Goal: Communication & Community: Answer question/provide support

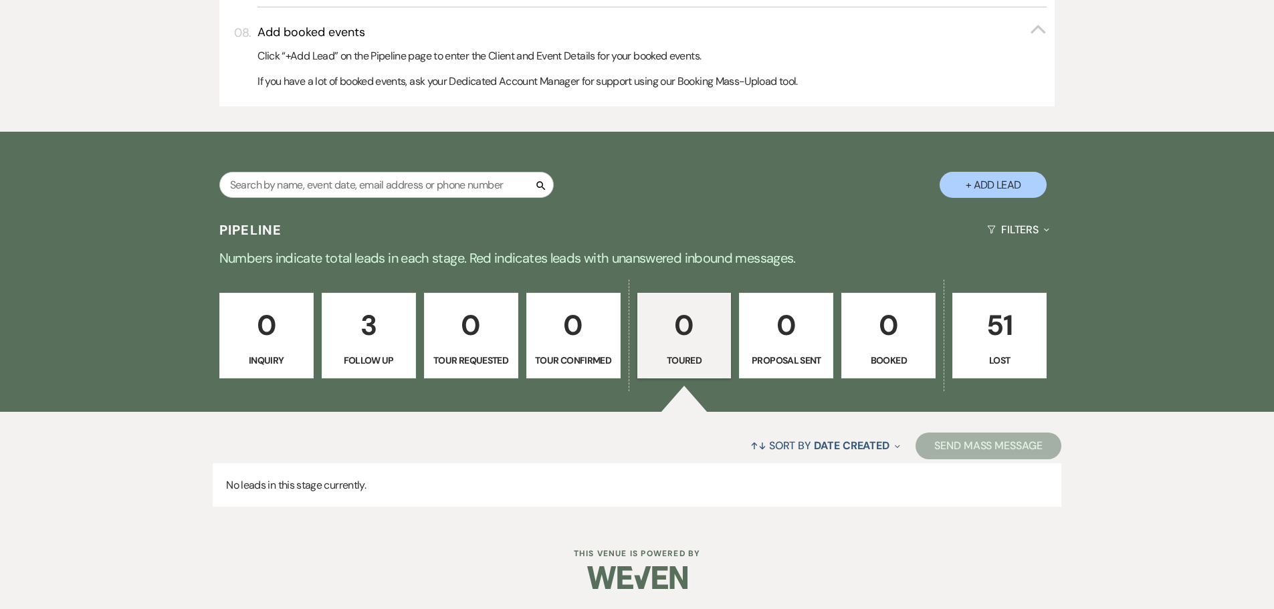
click at [373, 328] on p "3" at bounding box center [368, 325] width 77 height 45
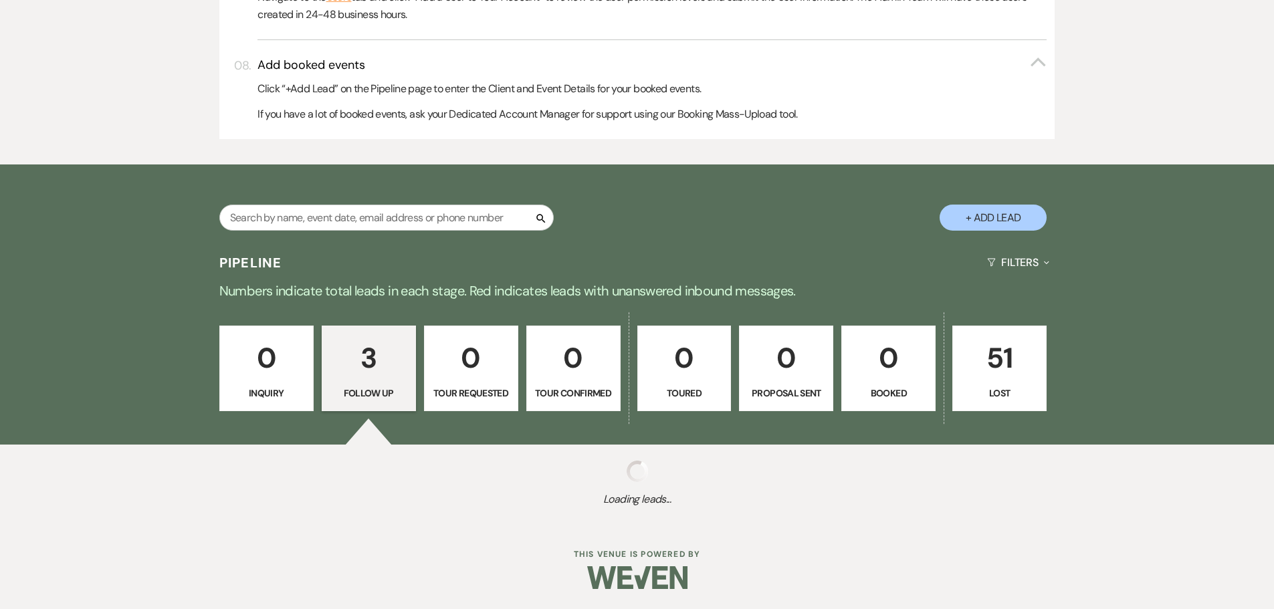
select select "9"
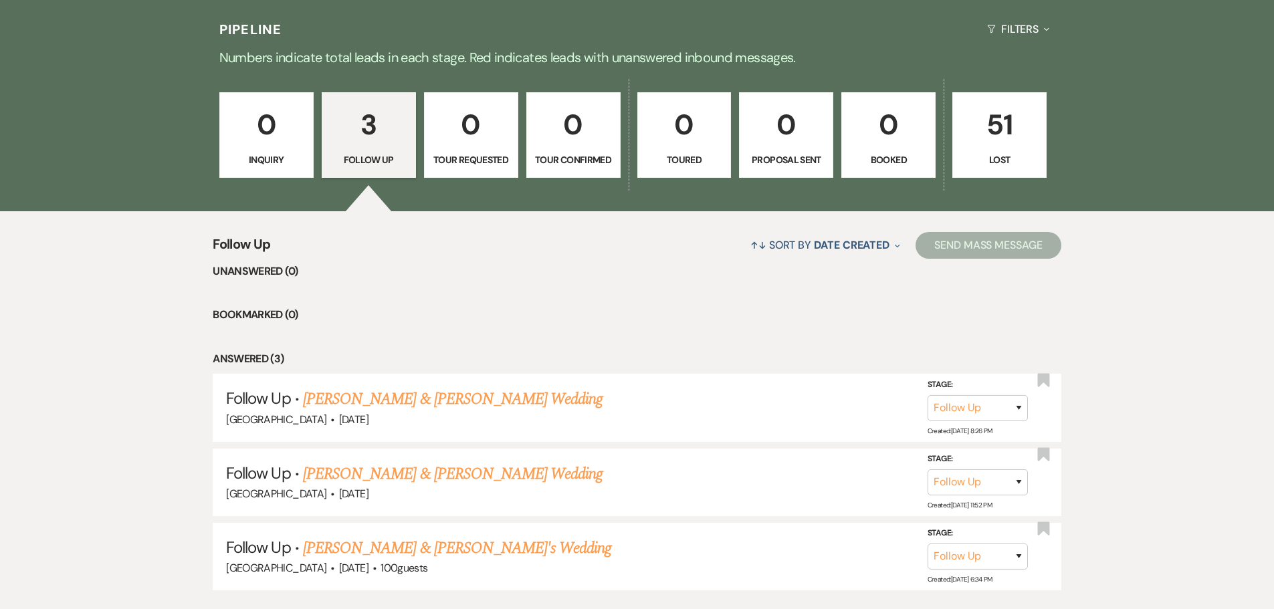
scroll to position [1171, 0]
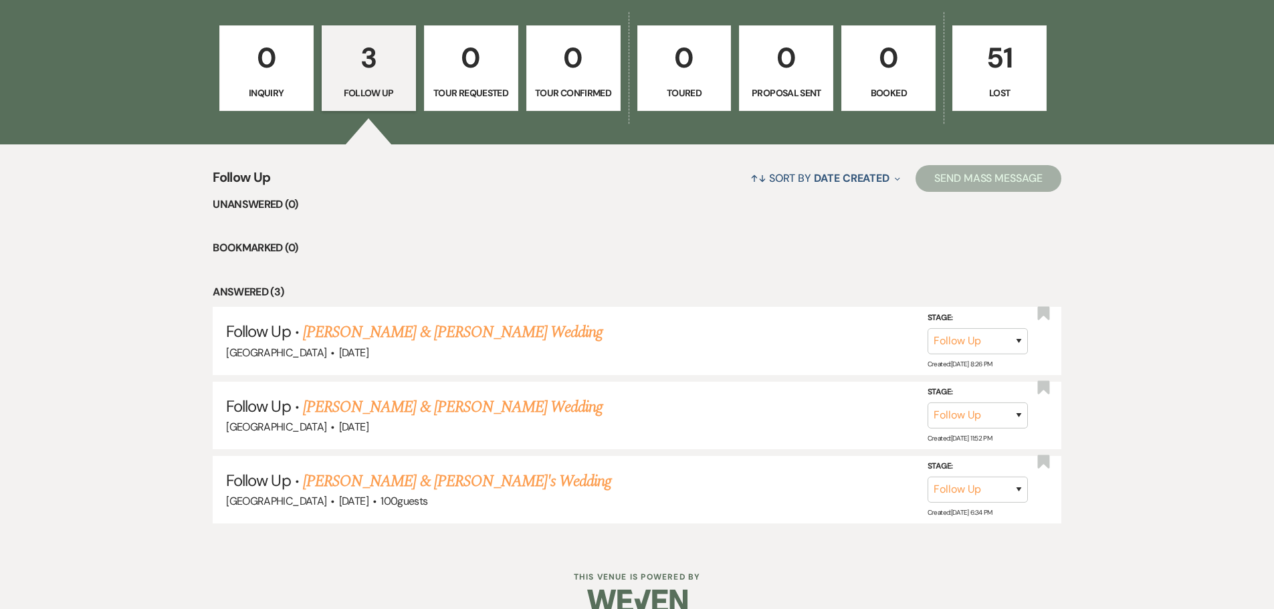
click at [374, 330] on link "[PERSON_NAME] & [PERSON_NAME] Wedding" at bounding box center [453, 332] width 300 height 24
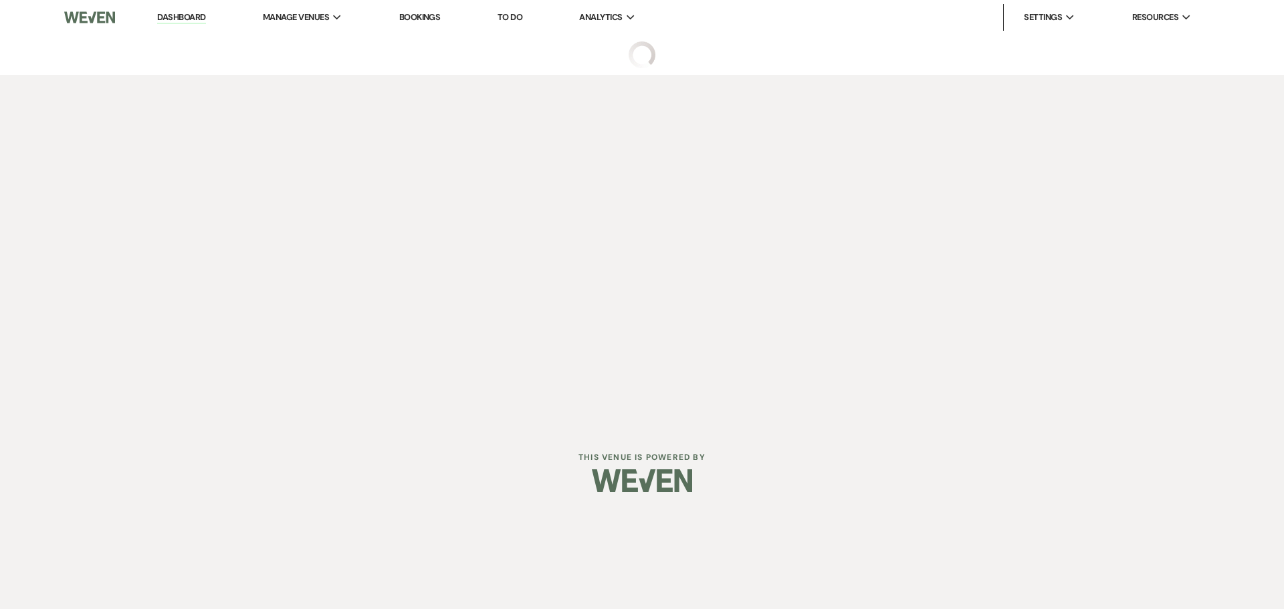
select select "9"
select select "6"
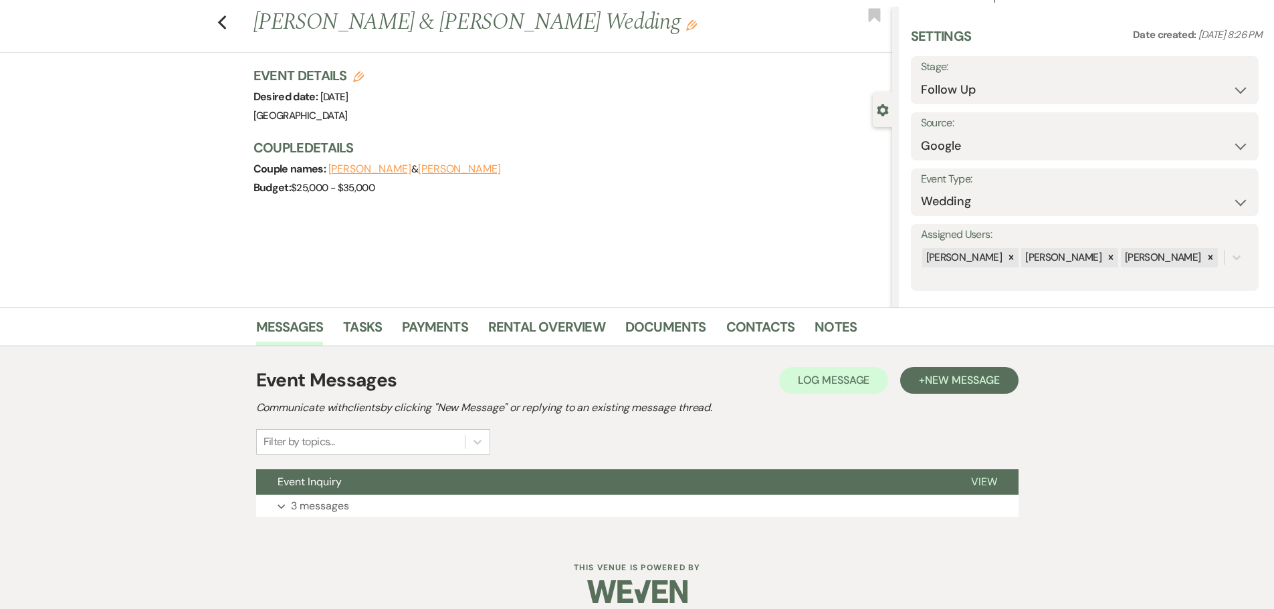
scroll to position [42, 0]
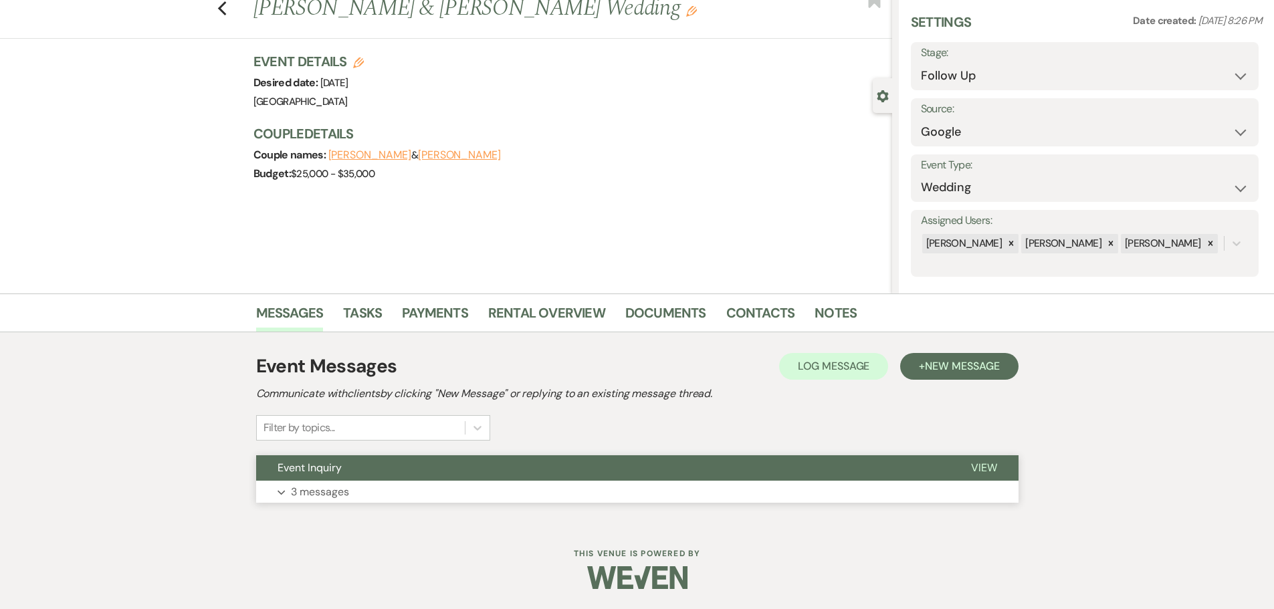
click at [377, 467] on button "Event Inquiry" at bounding box center [602, 467] width 693 height 25
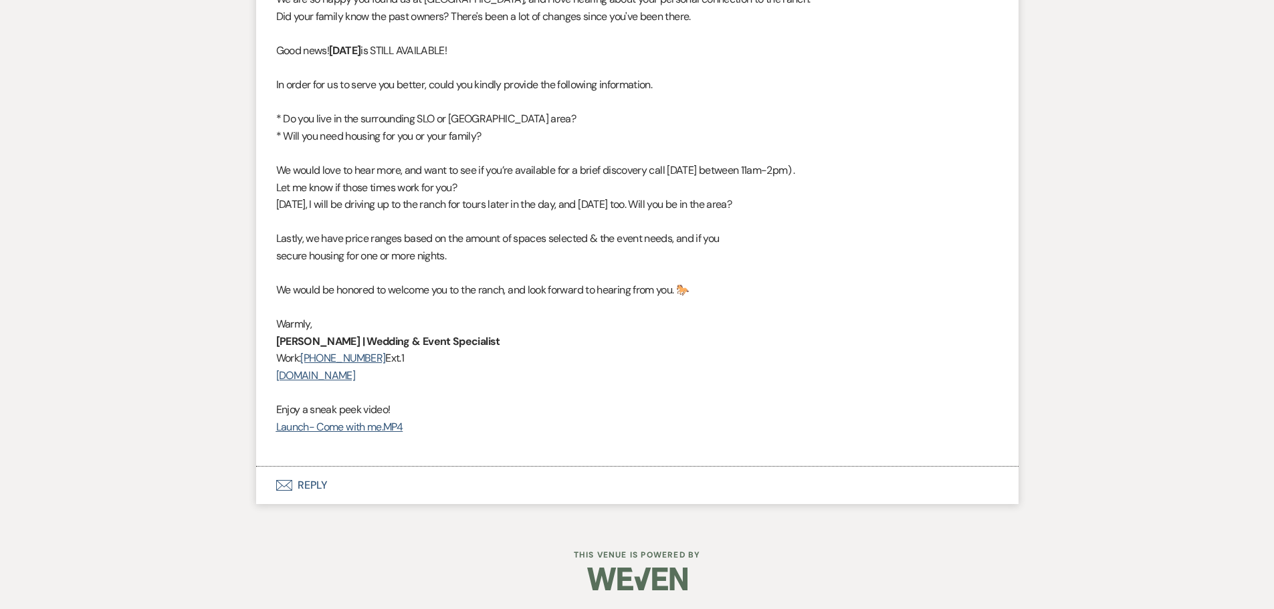
scroll to position [1656, 0]
click at [310, 481] on button "Envelope Reply" at bounding box center [637, 483] width 762 height 37
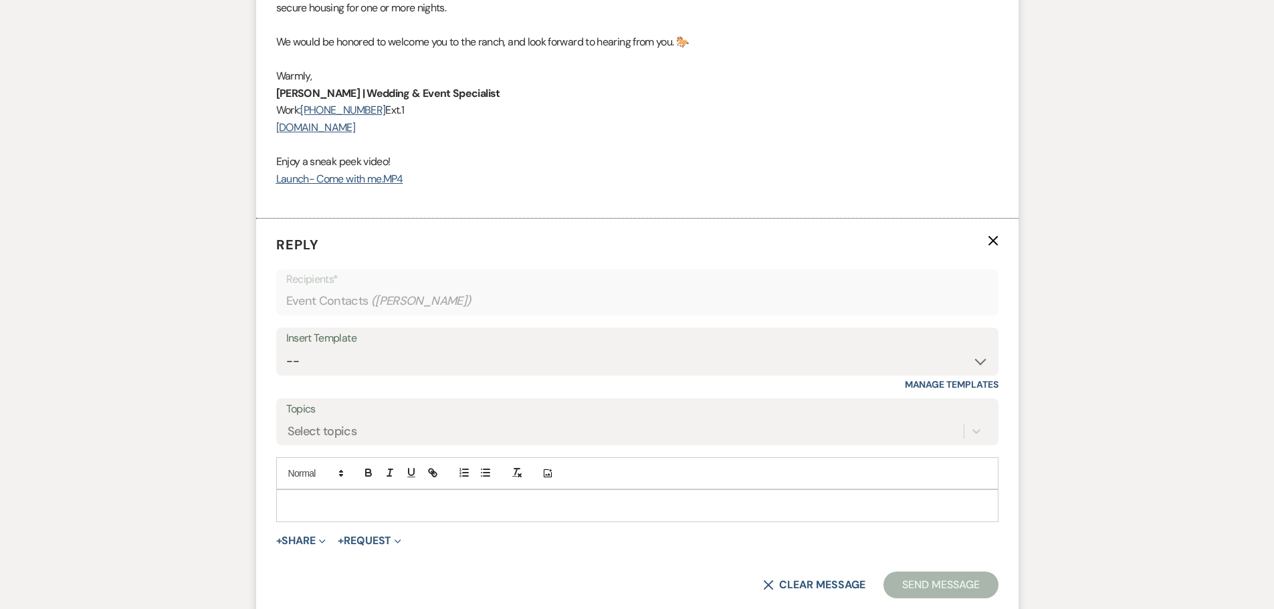
scroll to position [1912, 0]
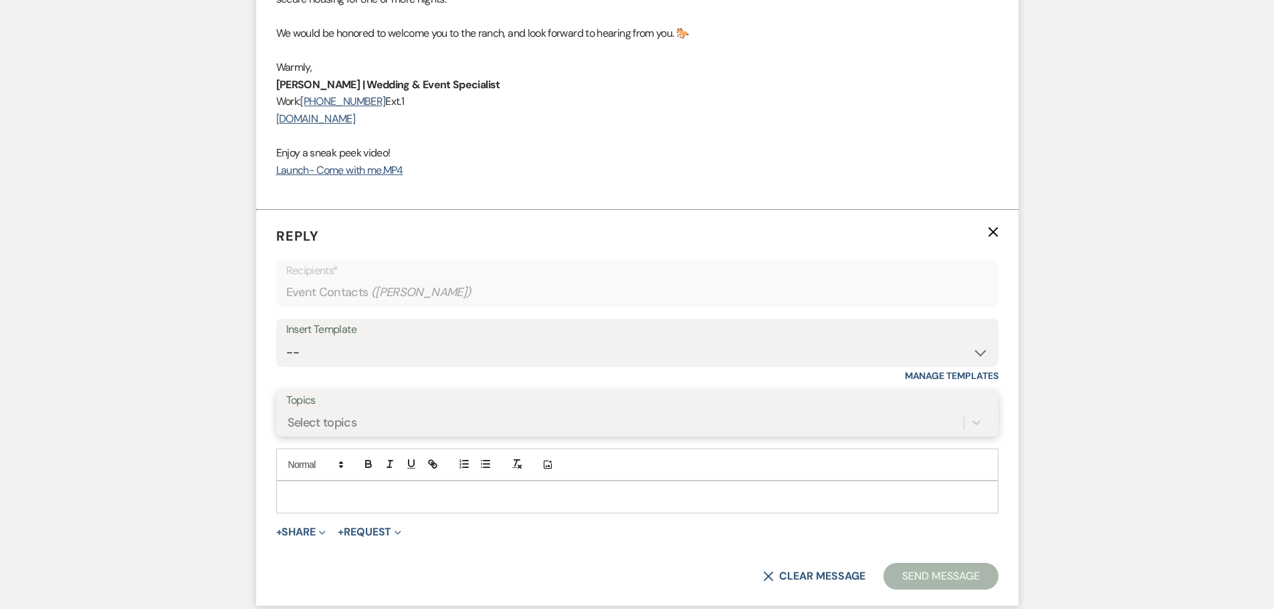
click at [358, 417] on div "Select topics" at bounding box center [637, 422] width 702 height 25
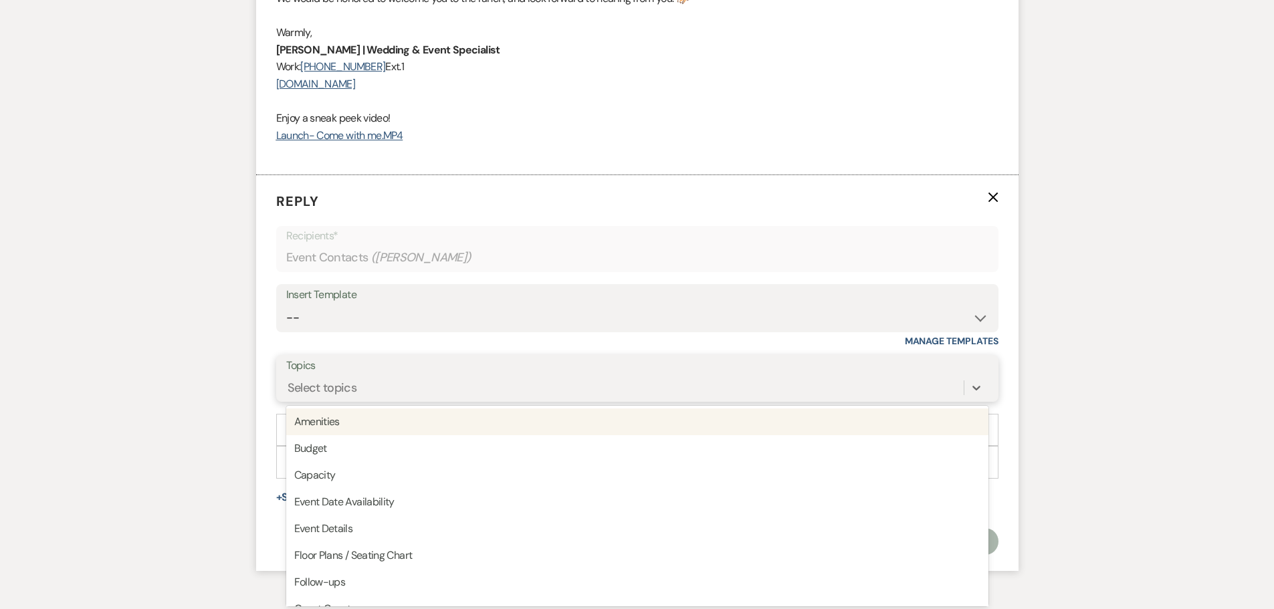
scroll to position [1949, 0]
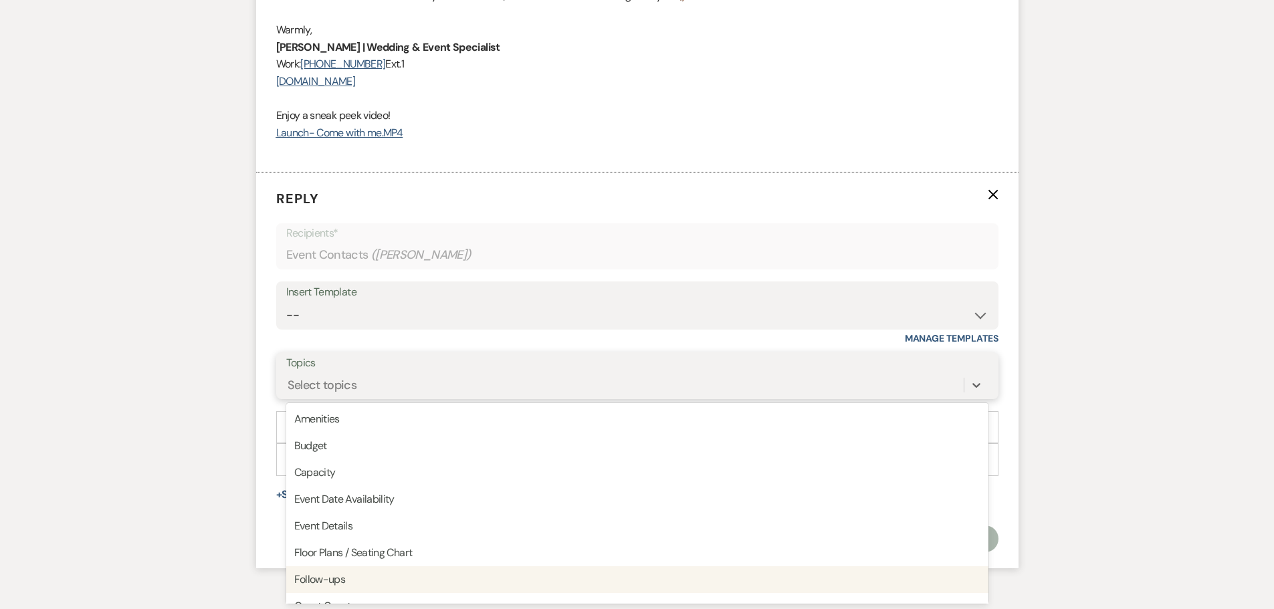
click at [324, 576] on div "Follow-ups" at bounding box center [637, 579] width 702 height 27
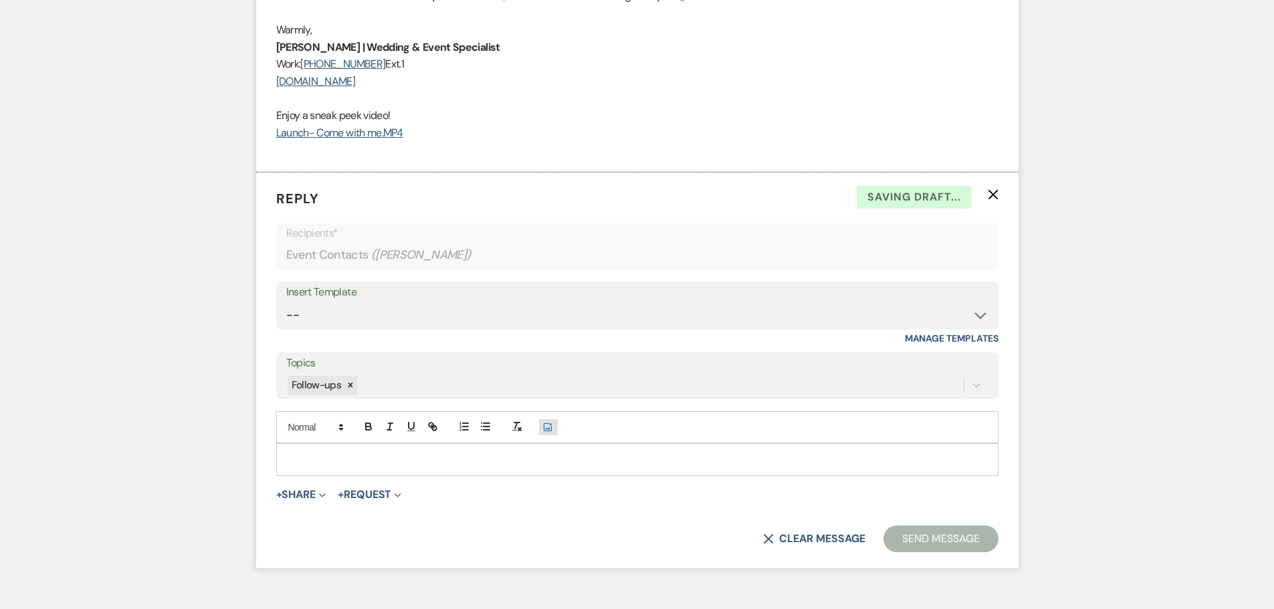
click at [552, 427] on icon "Add Photo" at bounding box center [547, 427] width 11 height 12
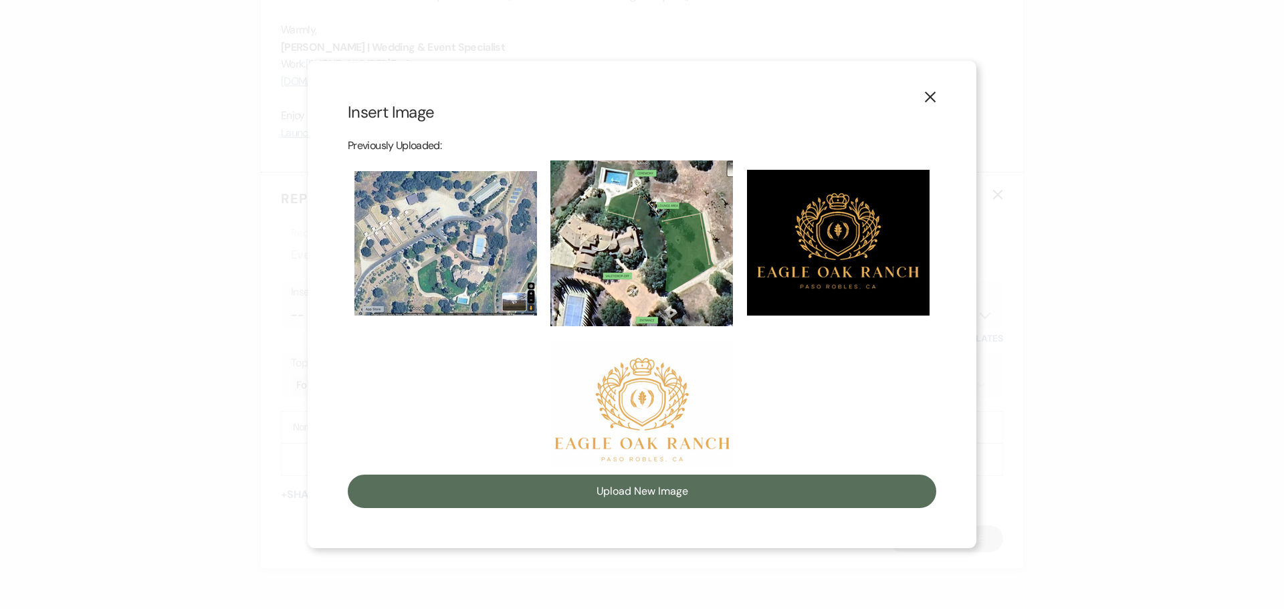
click at [643, 397] on img at bounding box center [642, 404] width 183 height 128
click at [0, 0] on input "checkbox" at bounding box center [0, 0] width 0 height 0
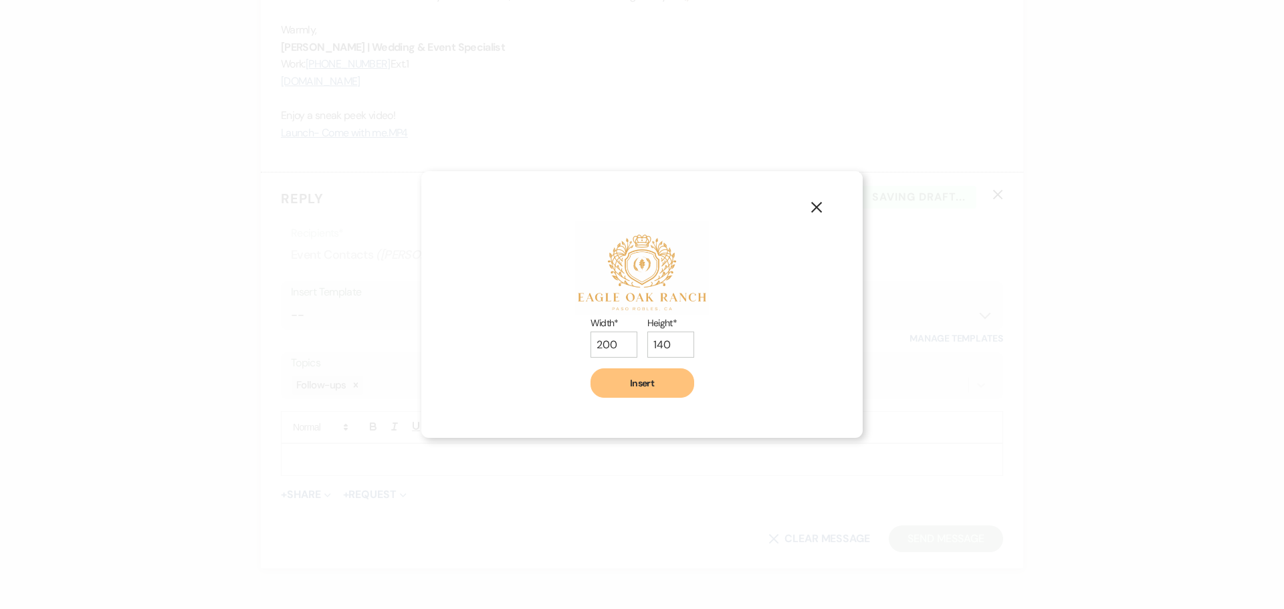
click at [662, 387] on button "Insert" at bounding box center [642, 382] width 104 height 29
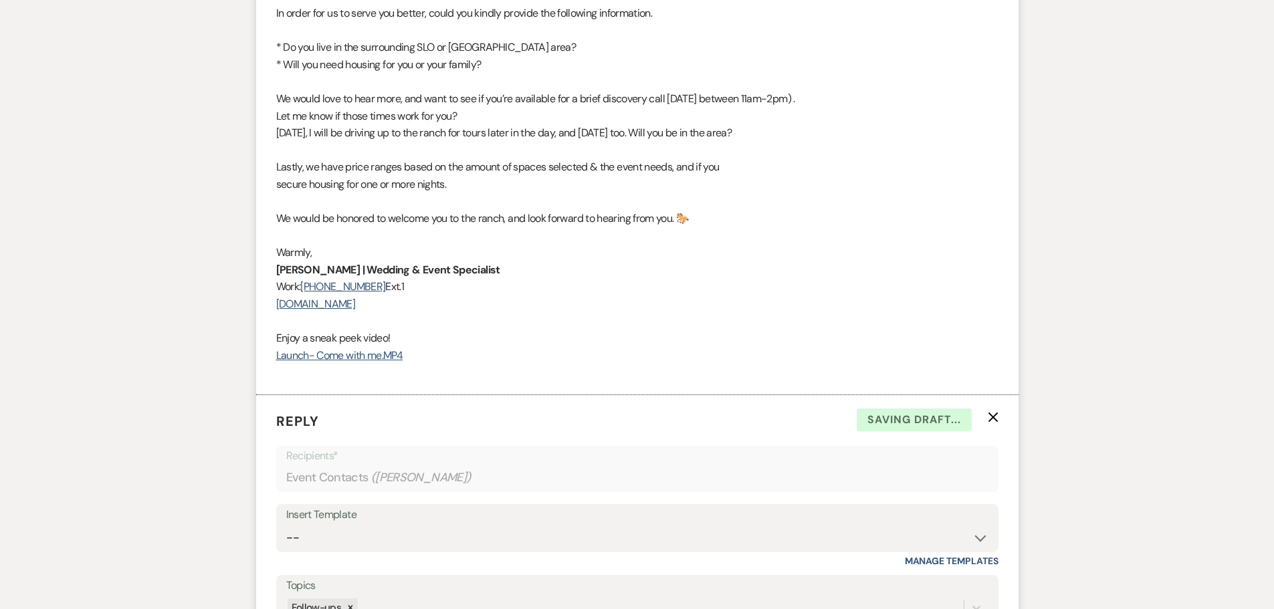
scroll to position [1738, 0]
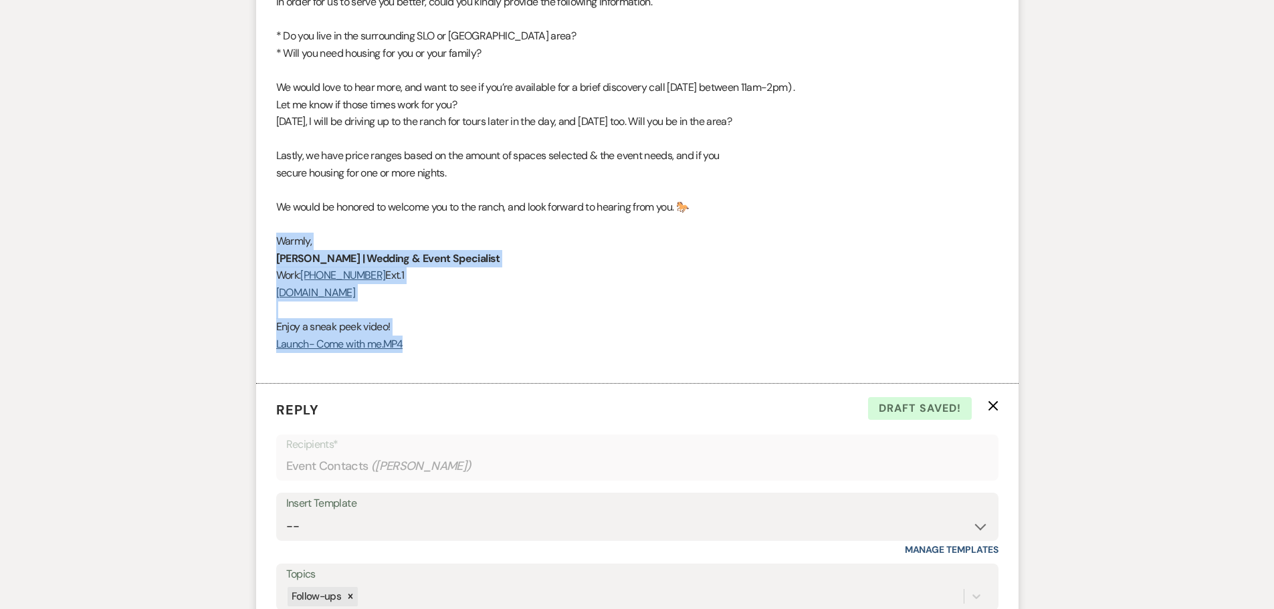
drag, startPoint x: 276, startPoint y: 240, endPoint x: 431, endPoint y: 348, distance: 188.8
click at [431, 348] on div "Good afternoon [PERSON_NAME]~ We are so happy you found us at [GEOGRAPHIC_DATA]…" at bounding box center [637, 66] width 722 height 607
copy div "[PERSON_NAME] | Wedding & Event Specialist Work: [PHONE_NUMBER] Ext.1 [DOMAIN_N…"
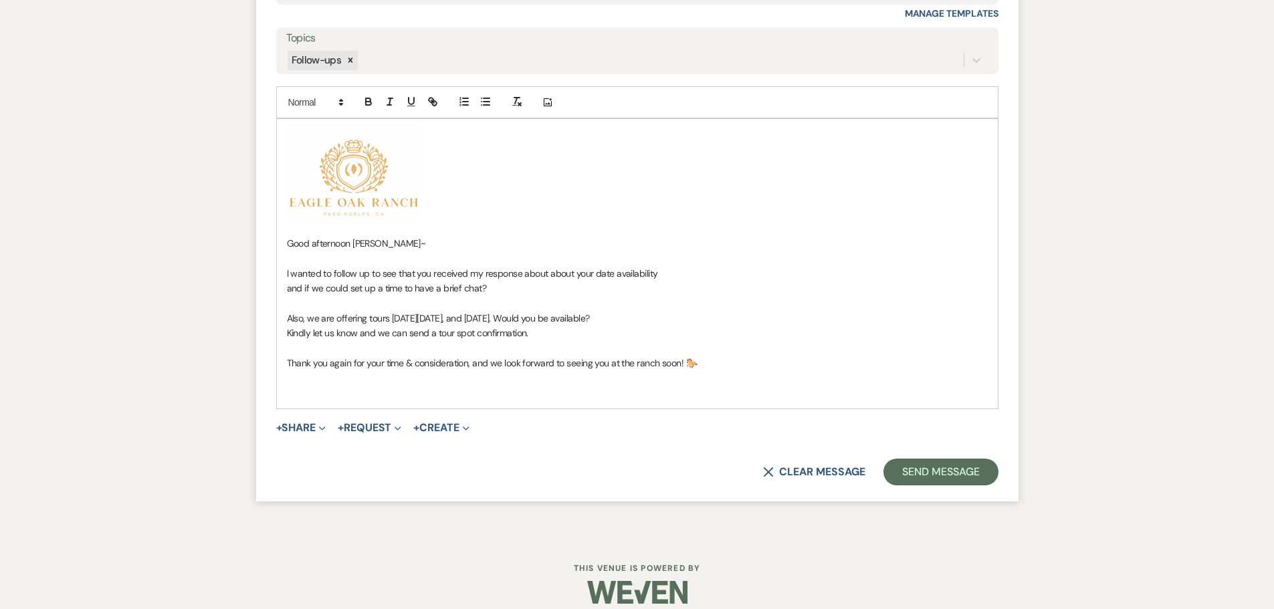
scroll to position [2289, 0]
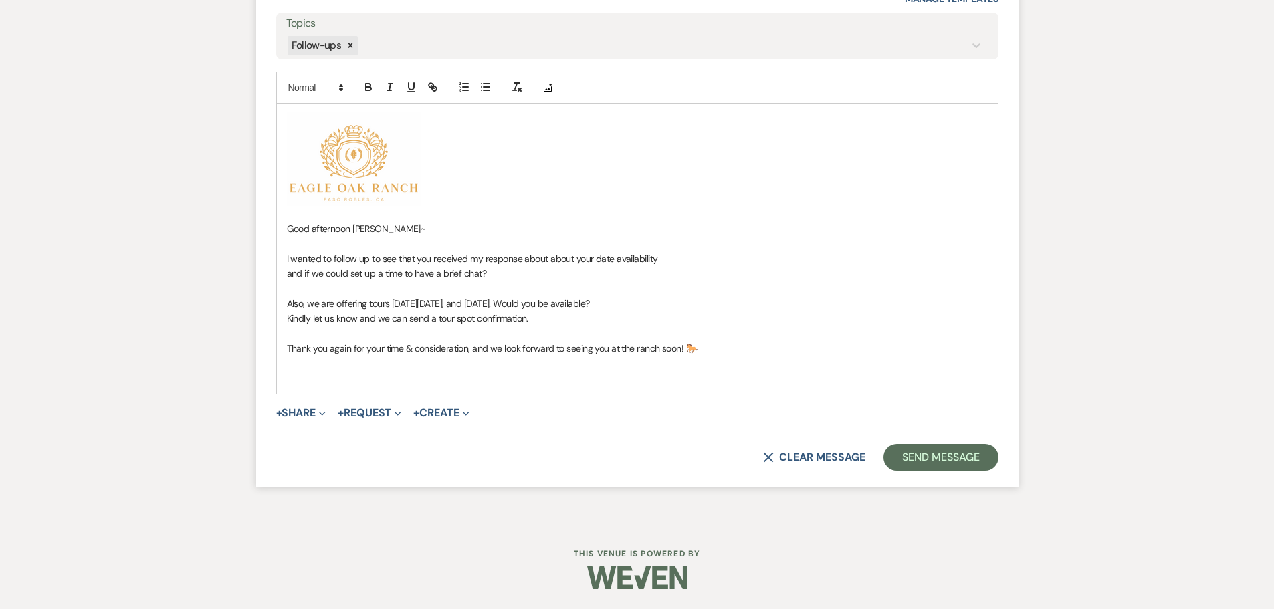
click at [302, 366] on p at bounding box center [637, 363] width 701 height 15
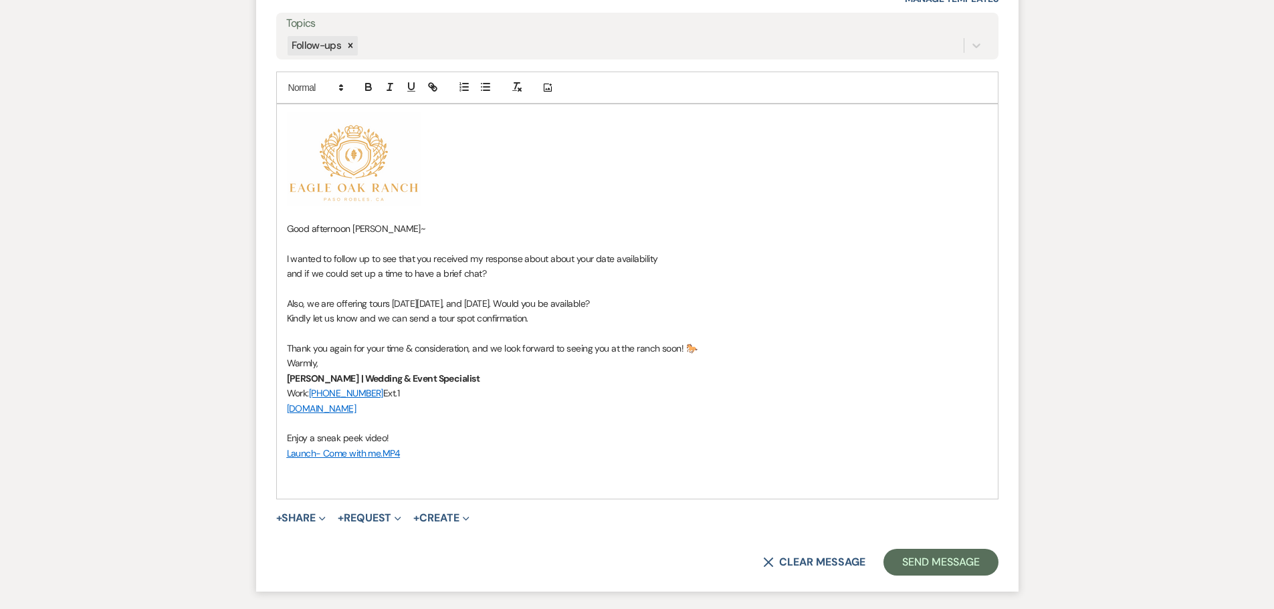
click at [729, 346] on p "Thank you again for your time & consideration, and we look forward to seeing yo…" at bounding box center [637, 348] width 701 height 15
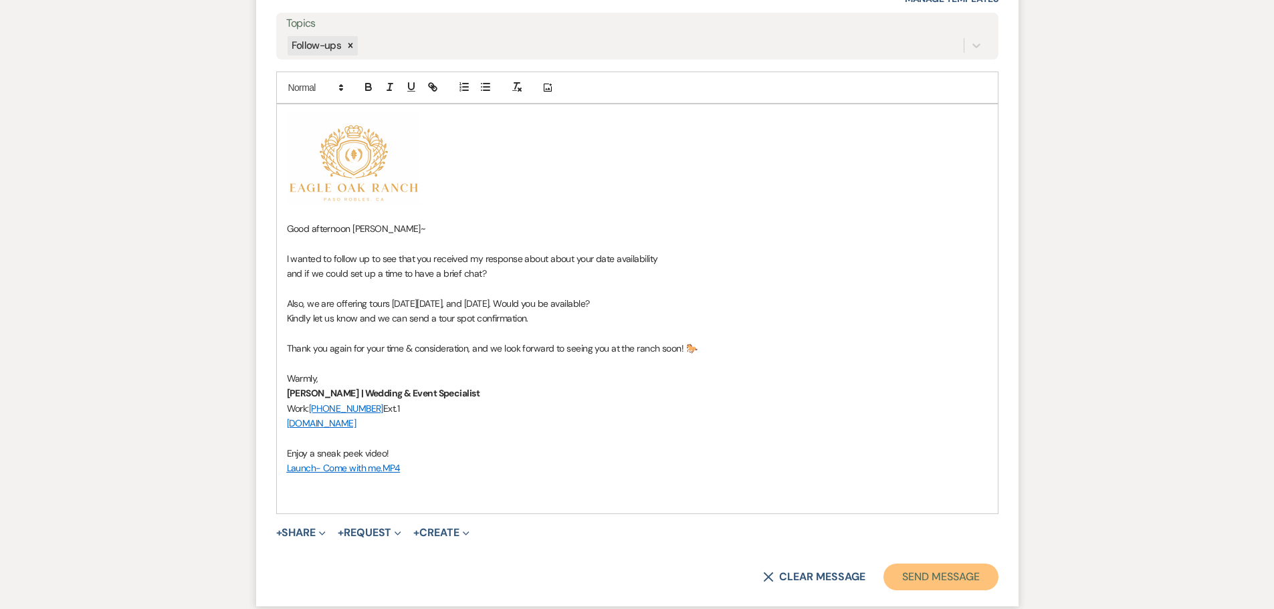
click at [946, 578] on button "Send Message" at bounding box center [940, 577] width 114 height 27
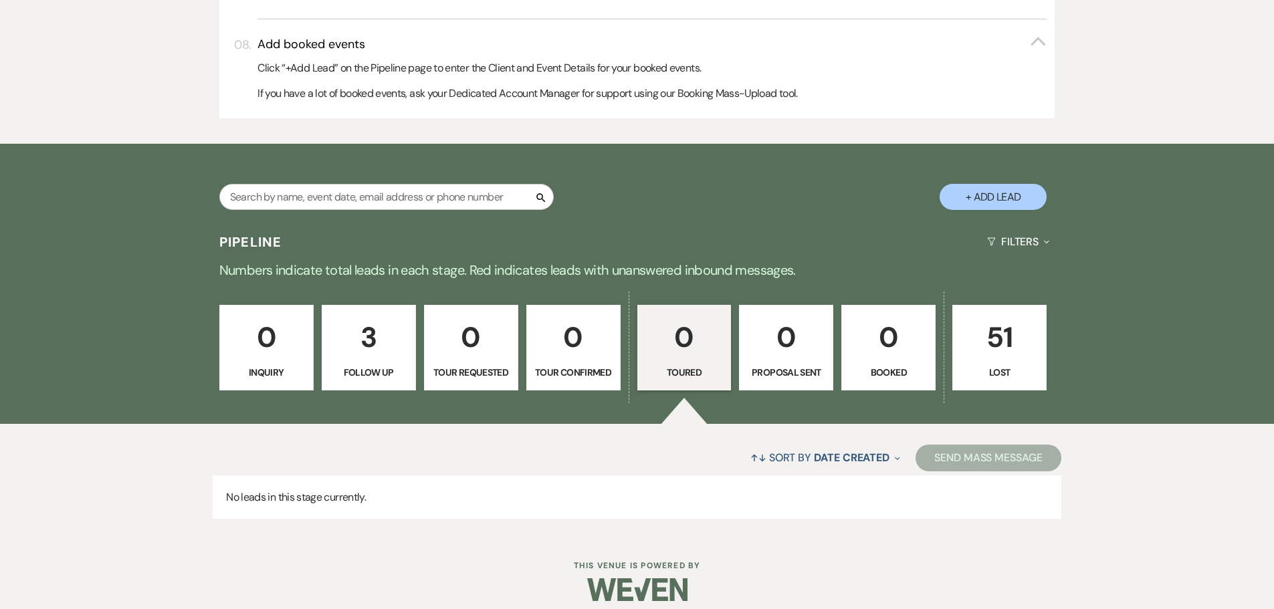
scroll to position [903, 0]
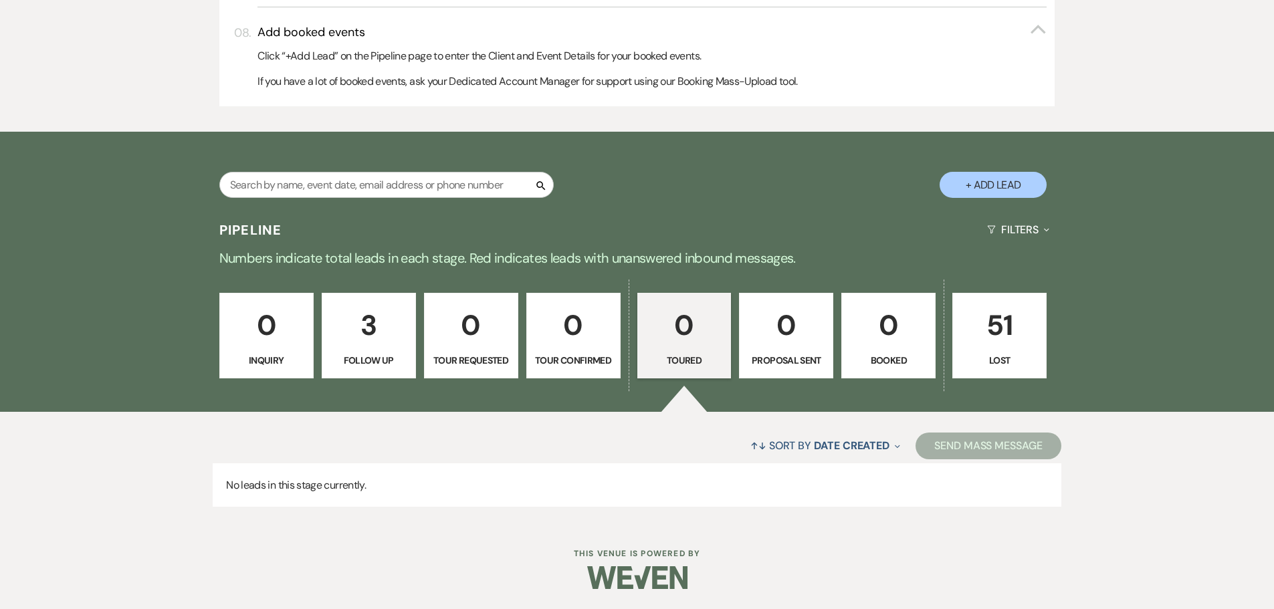
click at [370, 326] on p "3" at bounding box center [368, 325] width 77 height 45
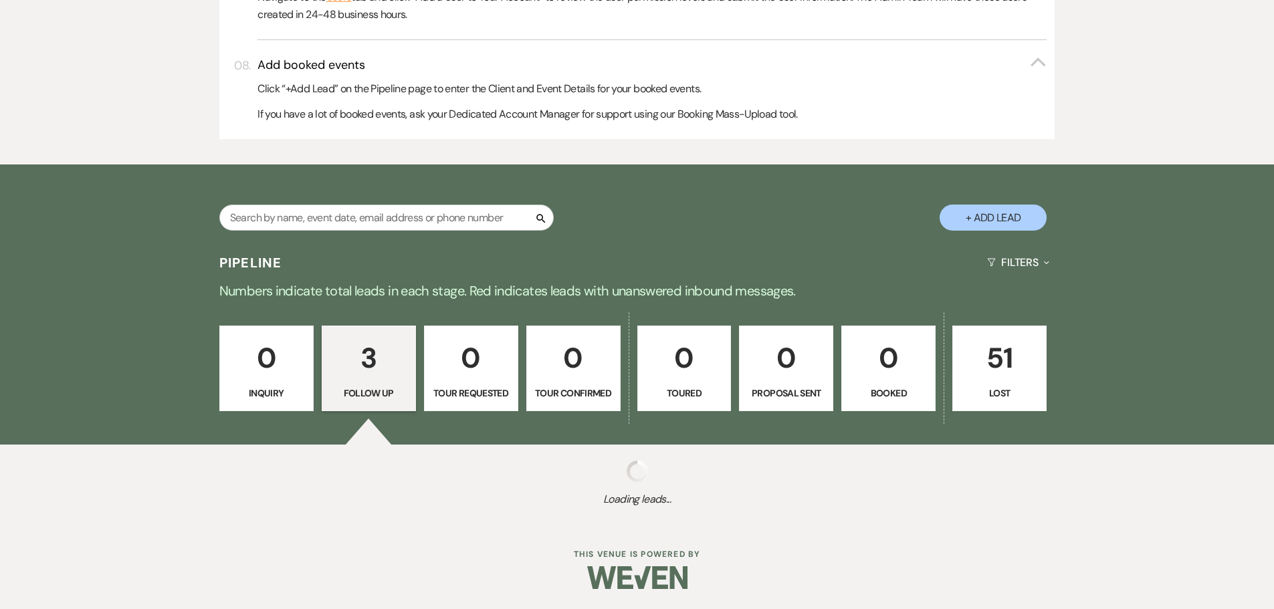
select select "9"
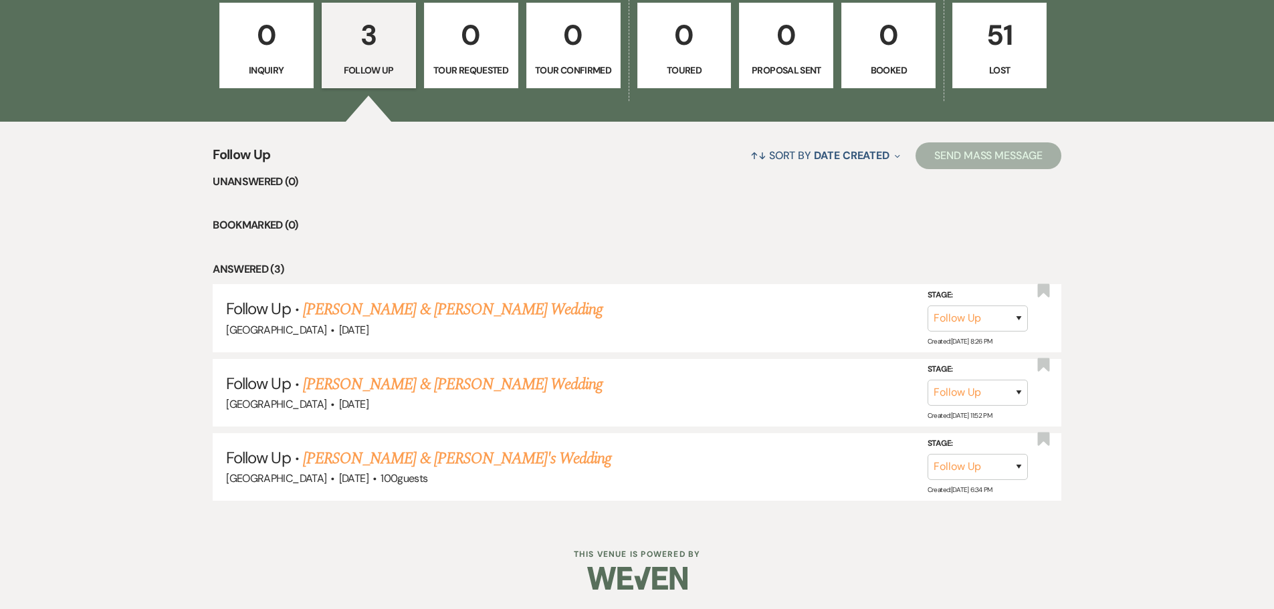
scroll to position [1194, 0]
click at [447, 311] on link "[PERSON_NAME] & [PERSON_NAME] Wedding" at bounding box center [453, 309] width 300 height 24
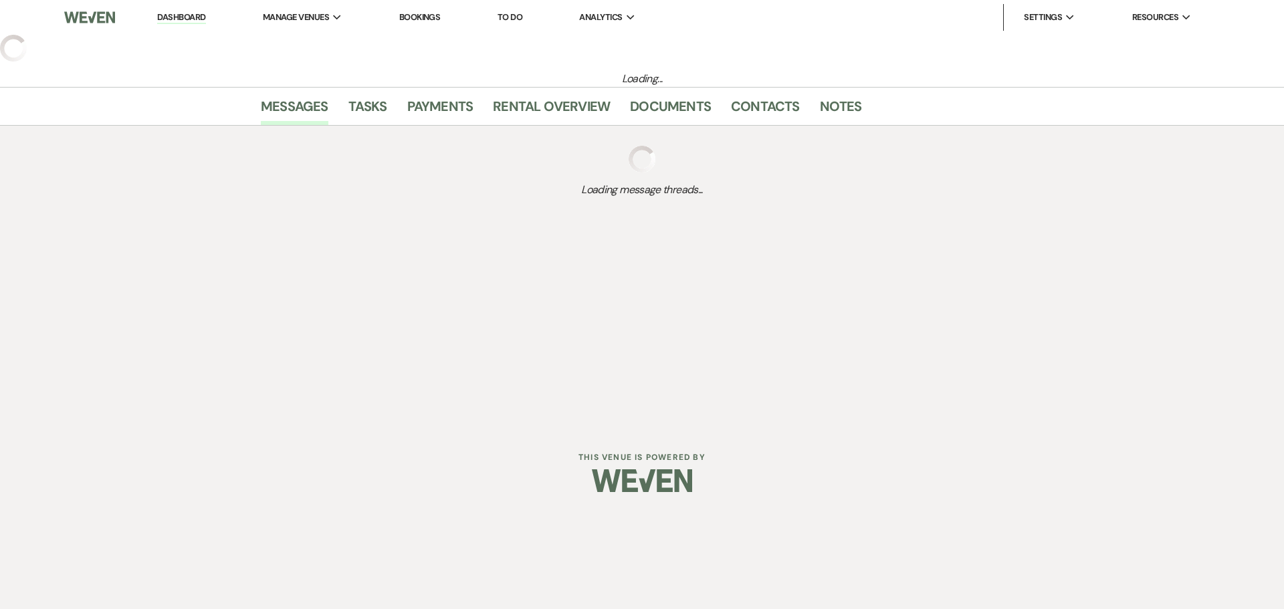
select select "9"
select select "6"
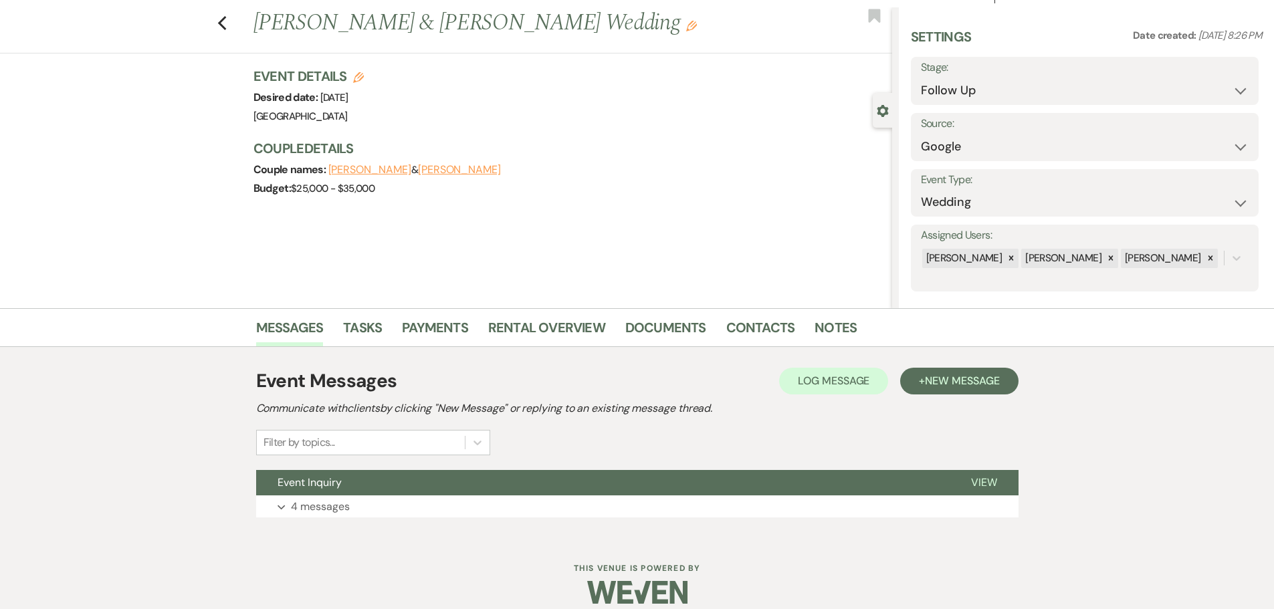
scroll to position [42, 0]
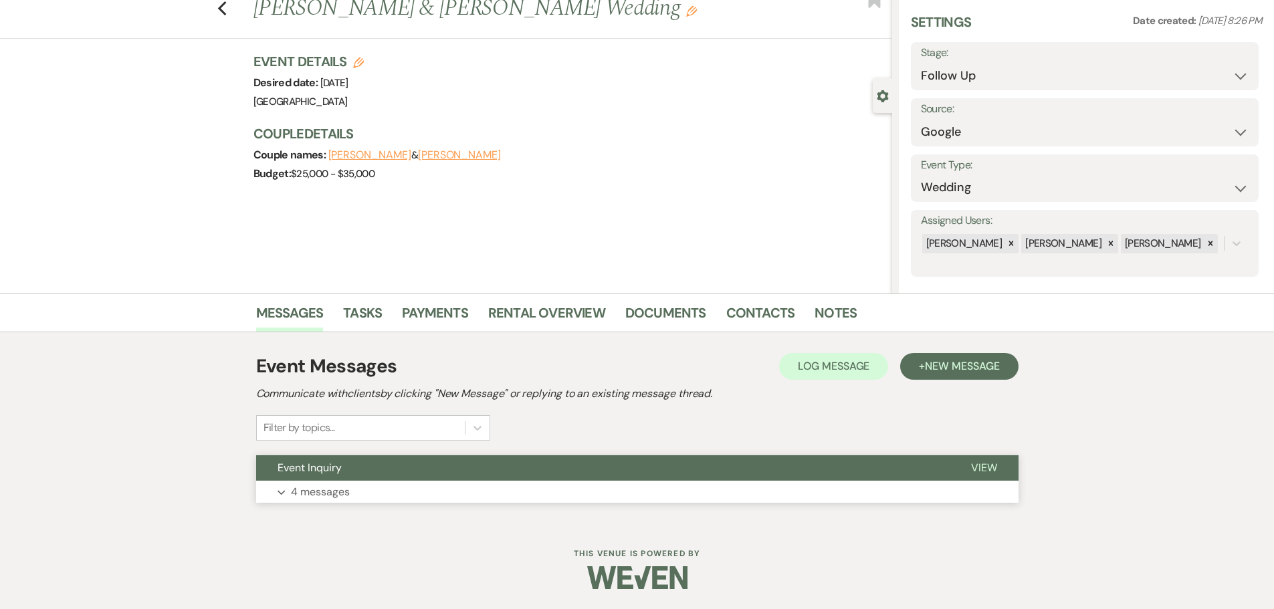
click at [459, 469] on button "Event Inquiry" at bounding box center [602, 467] width 693 height 25
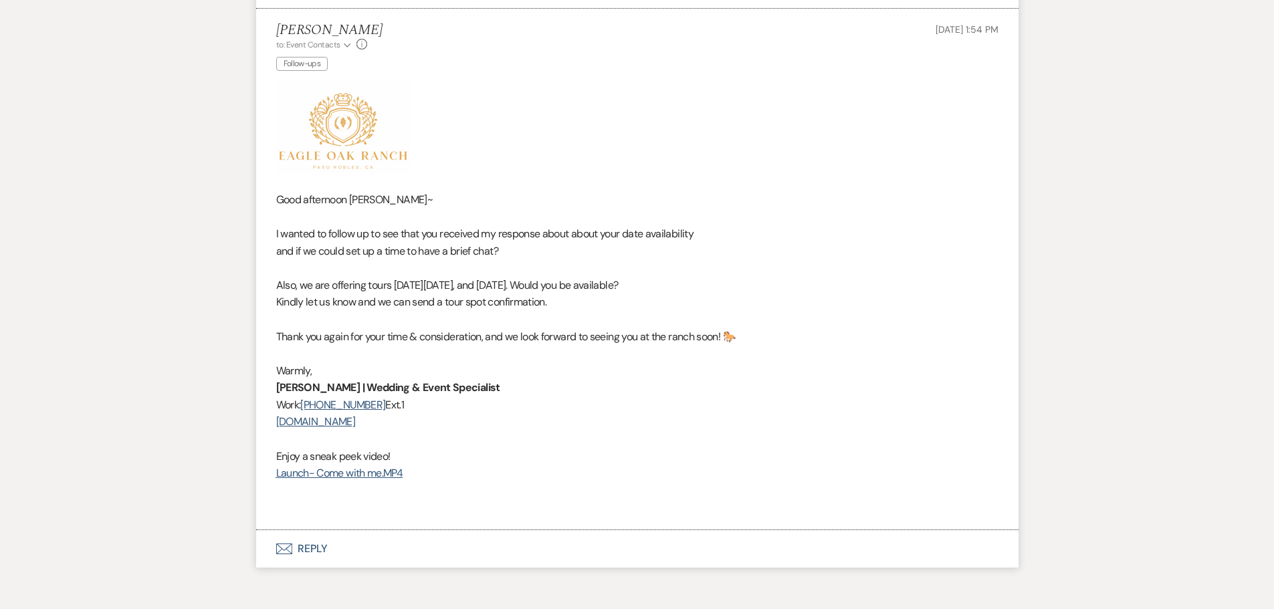
scroll to position [2115, 0]
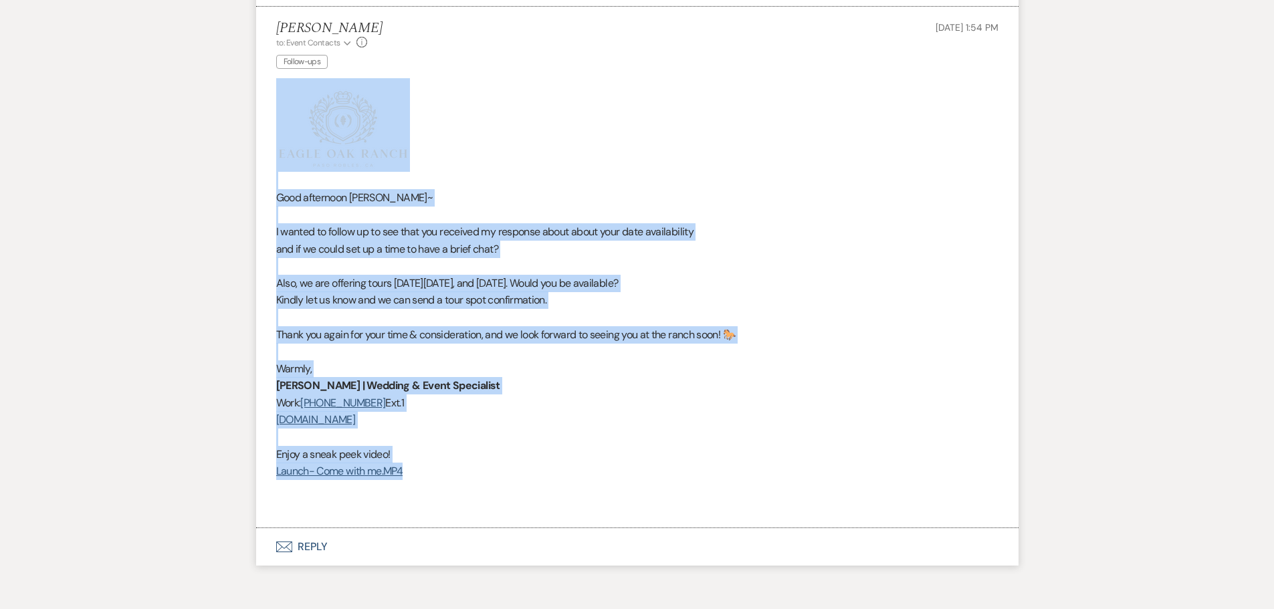
drag, startPoint x: 426, startPoint y: 475, endPoint x: 263, endPoint y: 92, distance: 416.5
click at [263, 92] on li "Deborah James to: Event Contacts Expand Info Follow-ups Aug 14, 2025, 1:54 PM G…" at bounding box center [637, 268] width 762 height 522
copy div "Good afternoon Kaelynn~ I wanted to follow up to see that you received my respo…"
select select "9"
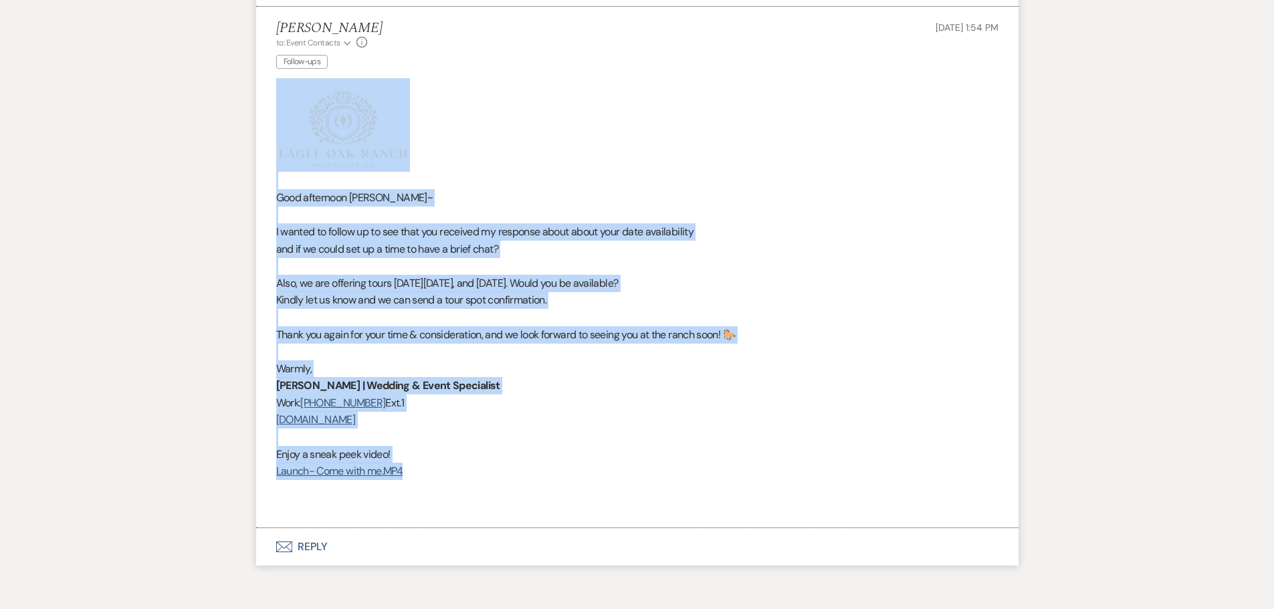
select select "9"
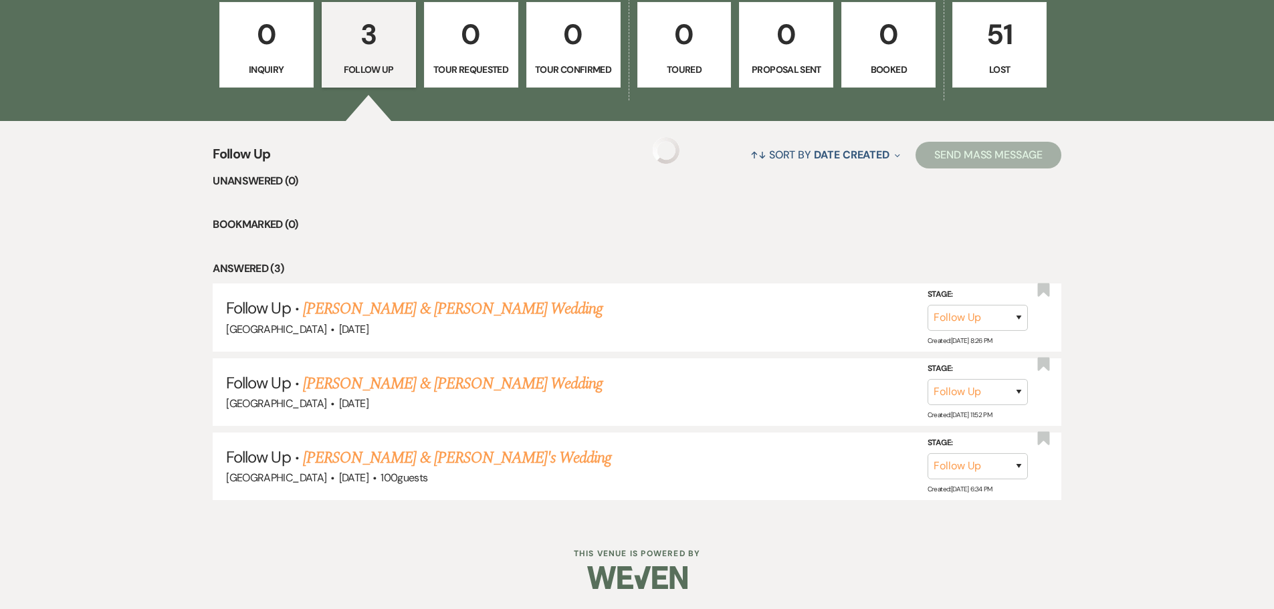
scroll to position [1194, 0]
click at [429, 385] on link "[PERSON_NAME] & [PERSON_NAME] Wedding" at bounding box center [453, 384] width 300 height 24
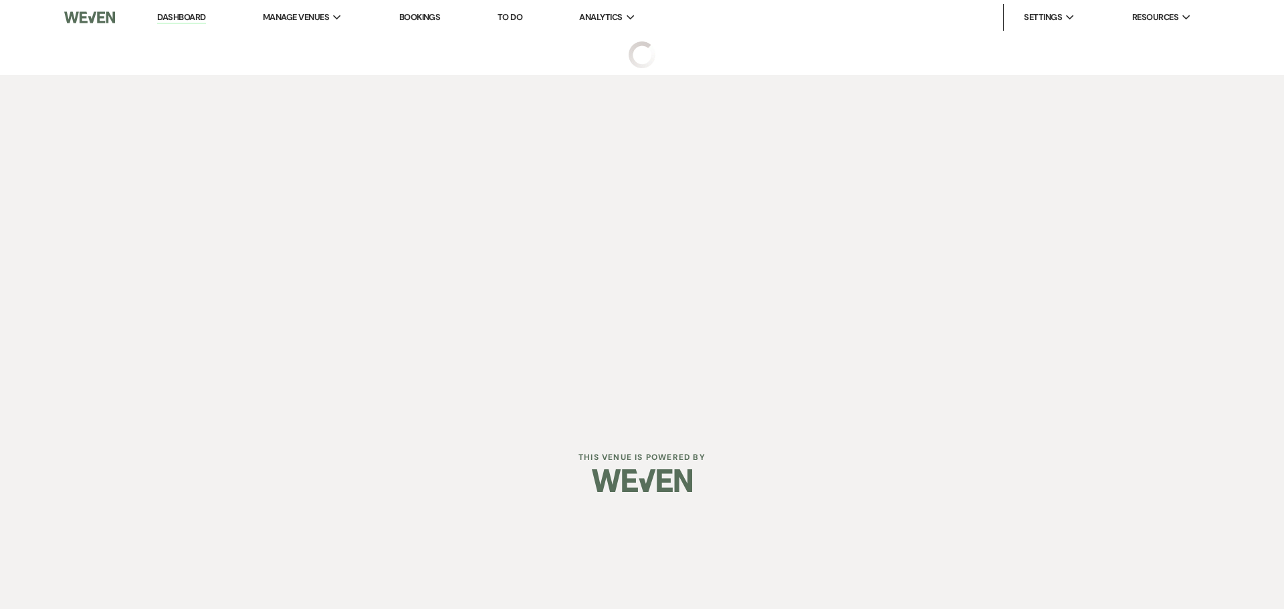
select select "9"
select select "5"
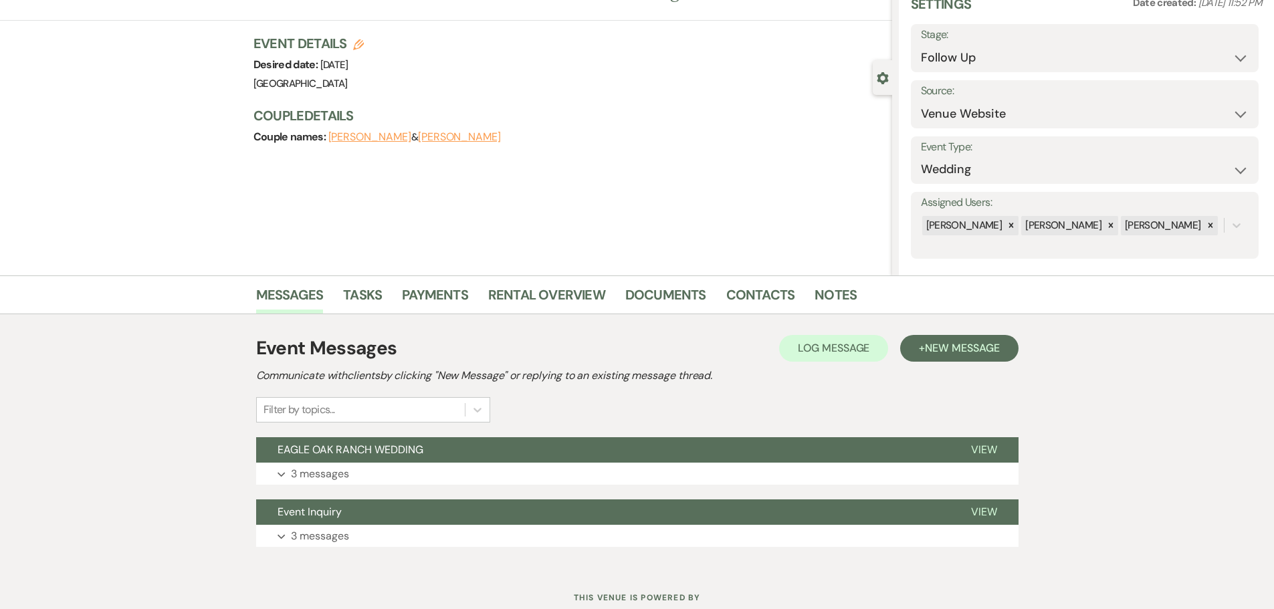
scroll to position [104, 0]
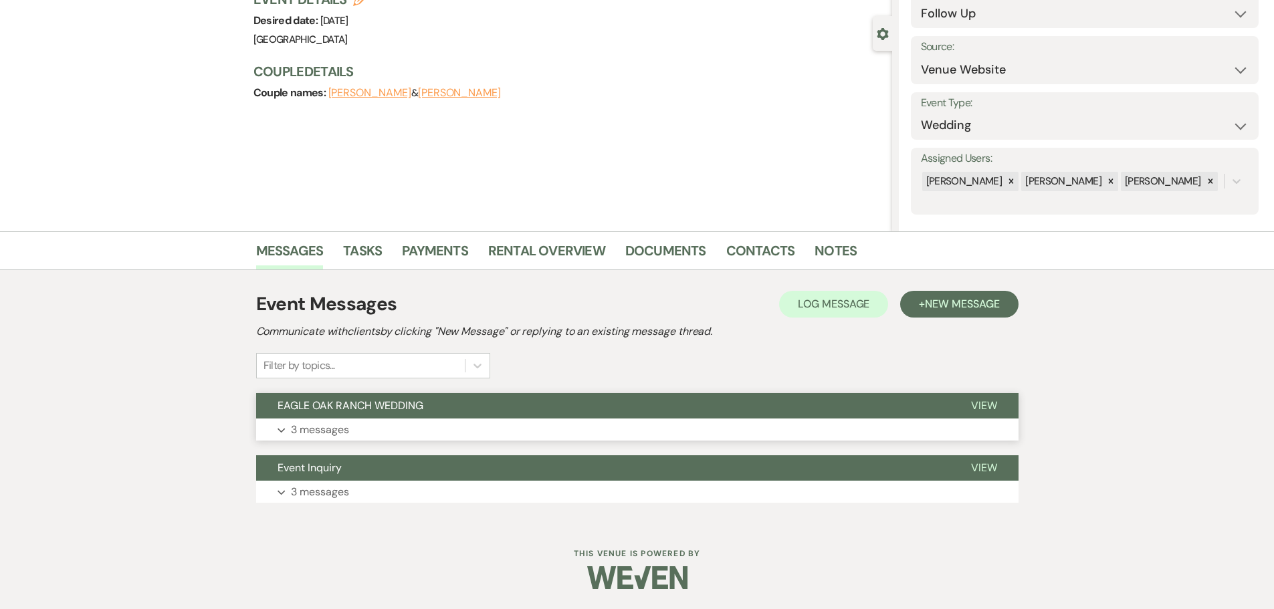
click at [469, 402] on button "EAGLE OAK RANCH WEDDING" at bounding box center [602, 405] width 693 height 25
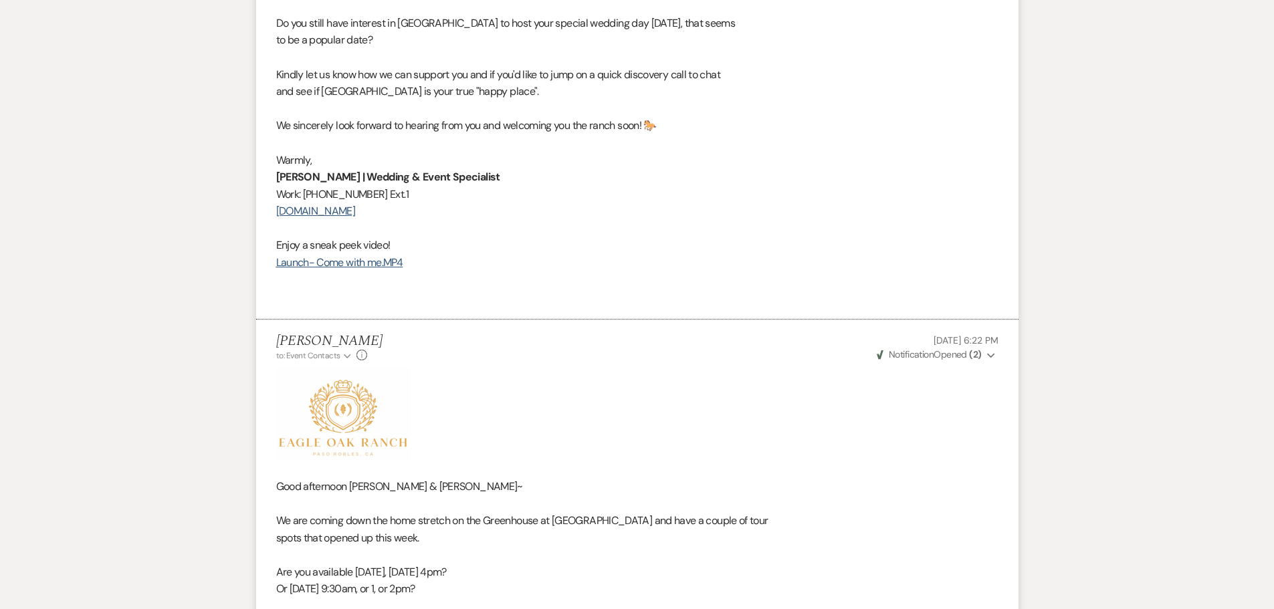
scroll to position [1705, 0]
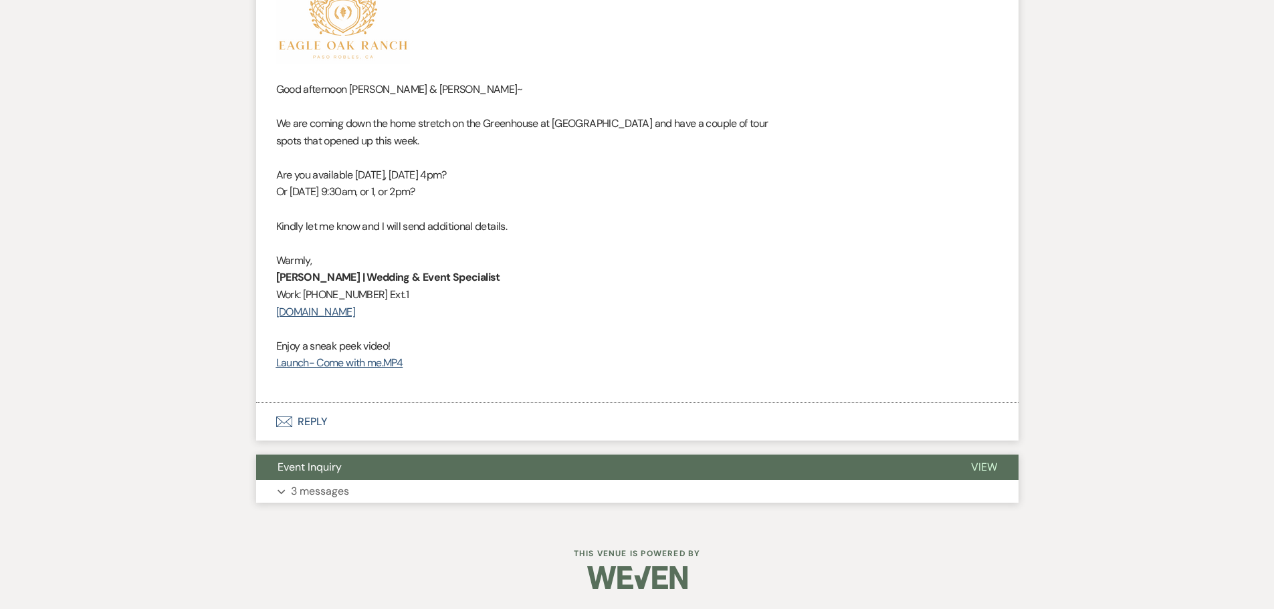
click at [382, 466] on button "Event Inquiry" at bounding box center [602, 467] width 693 height 25
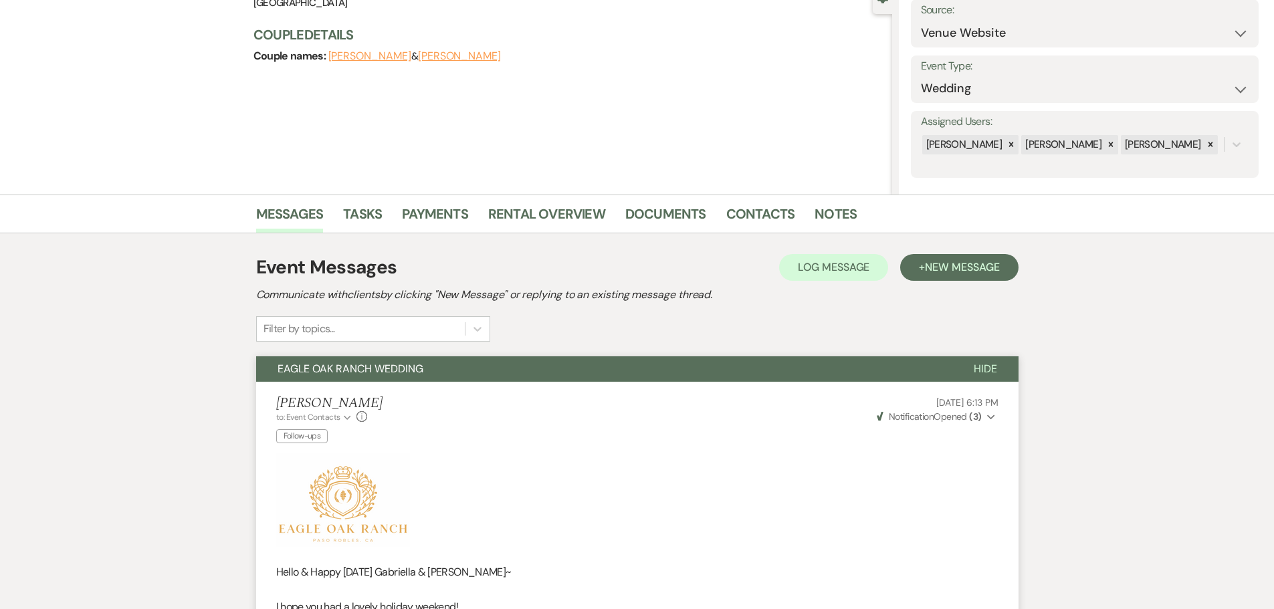
scroll to position [0, 0]
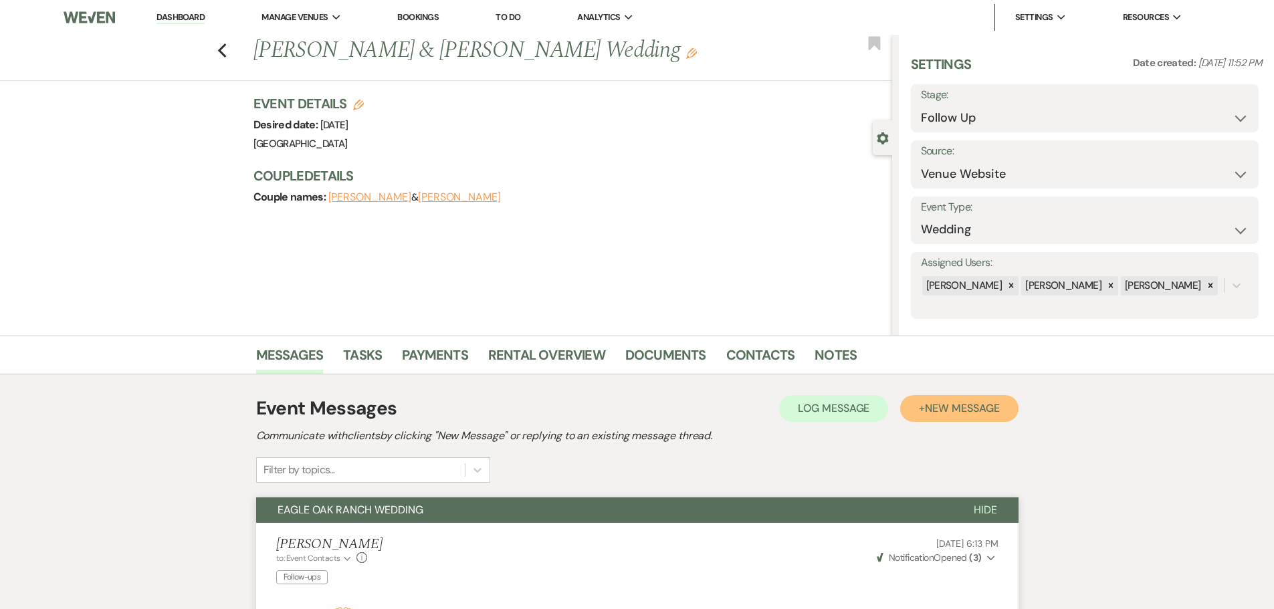
click at [948, 411] on span "New Message" at bounding box center [962, 408] width 74 height 14
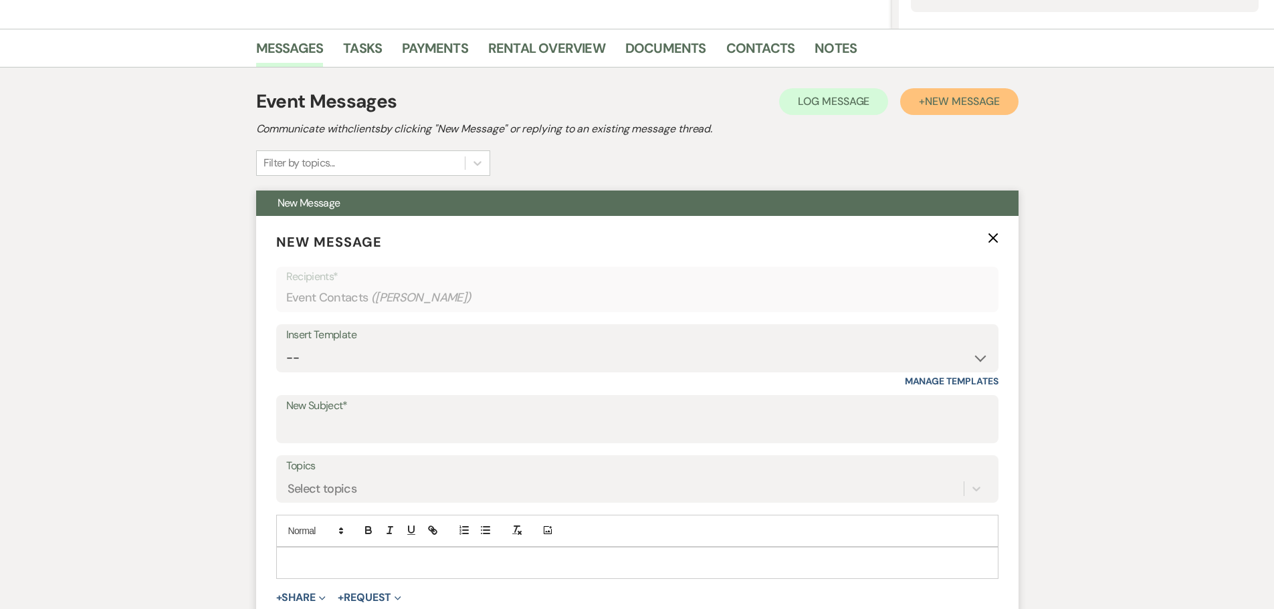
scroll to position [401, 0]
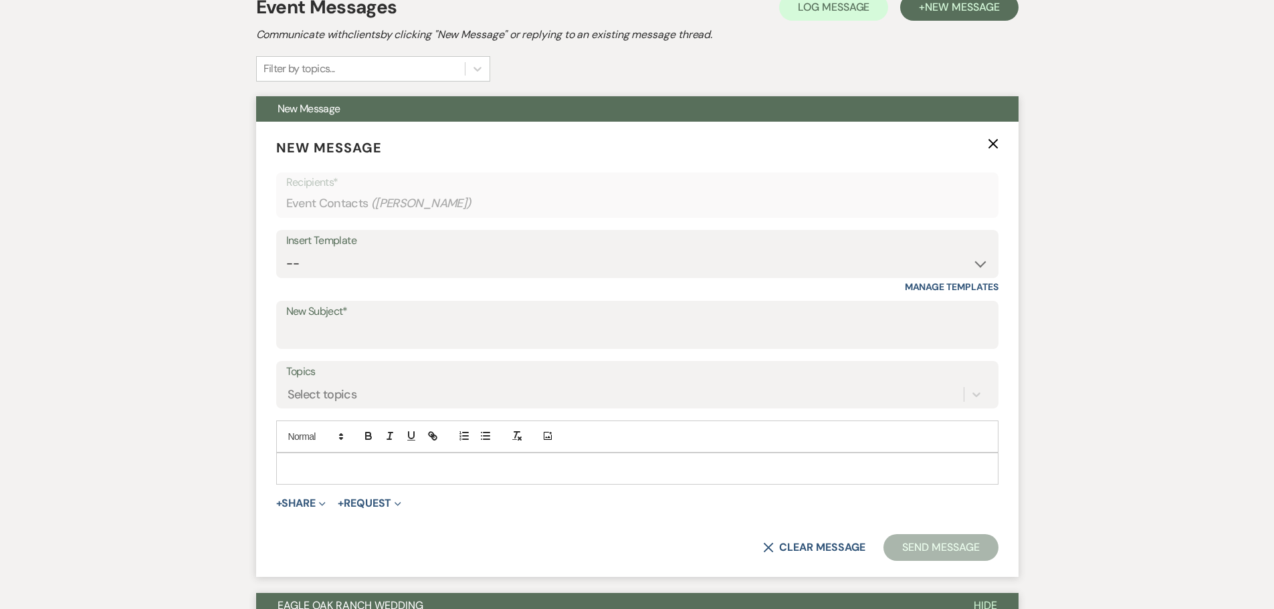
click at [339, 461] on p at bounding box center [637, 468] width 701 height 15
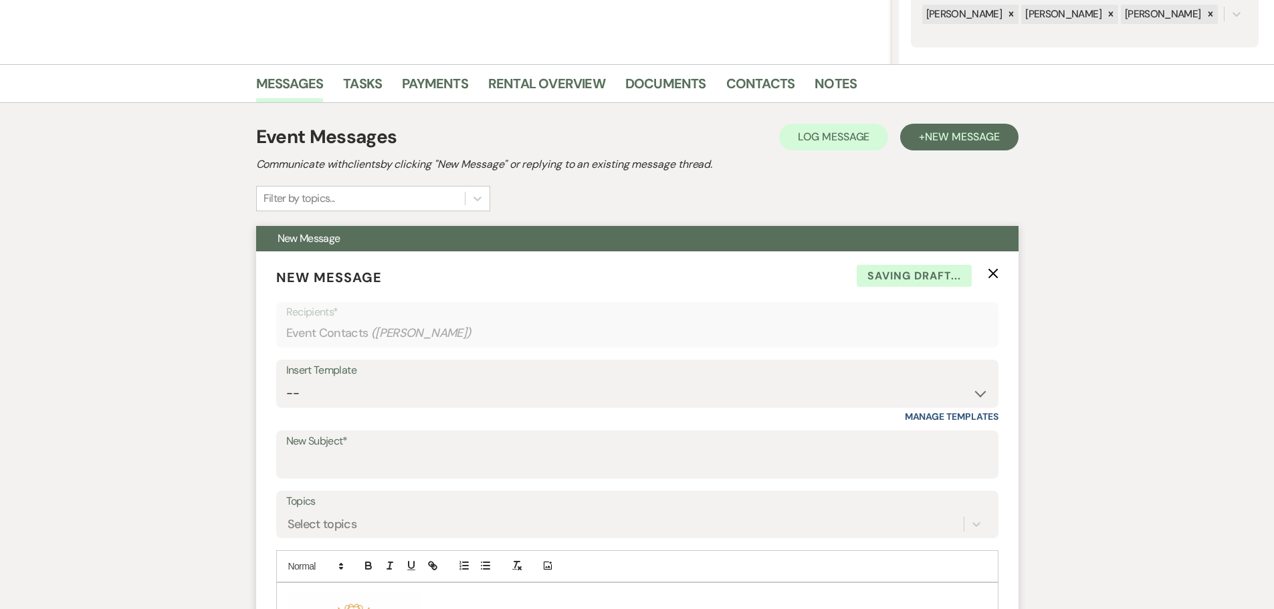
scroll to position [267, 0]
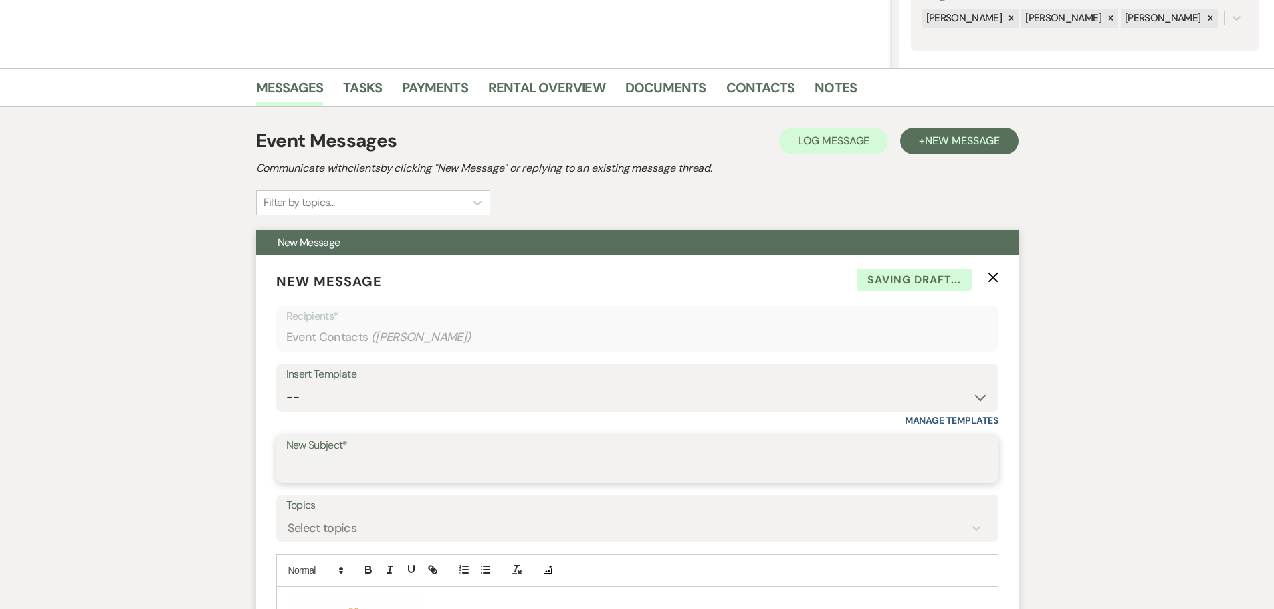
click at [378, 468] on input "New Subject*" at bounding box center [637, 468] width 702 height 26
type input "EAGLE OAK RANCH WEDDING"
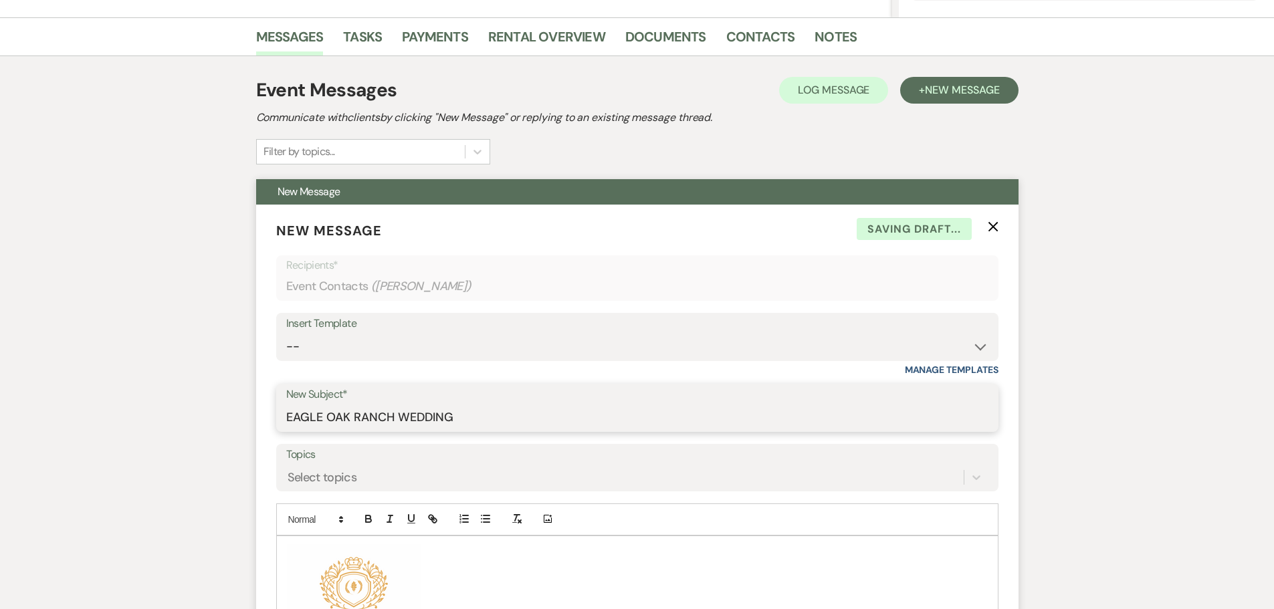
scroll to position [468, 0]
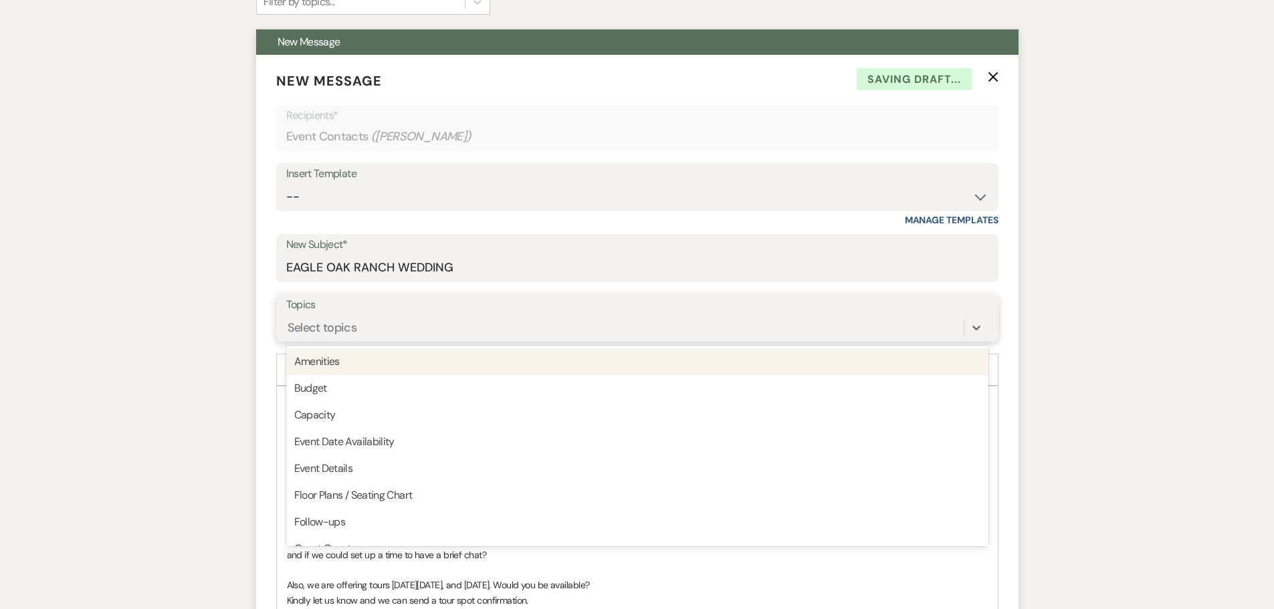
click at [385, 332] on div "Select topics" at bounding box center [624, 327] width 677 height 23
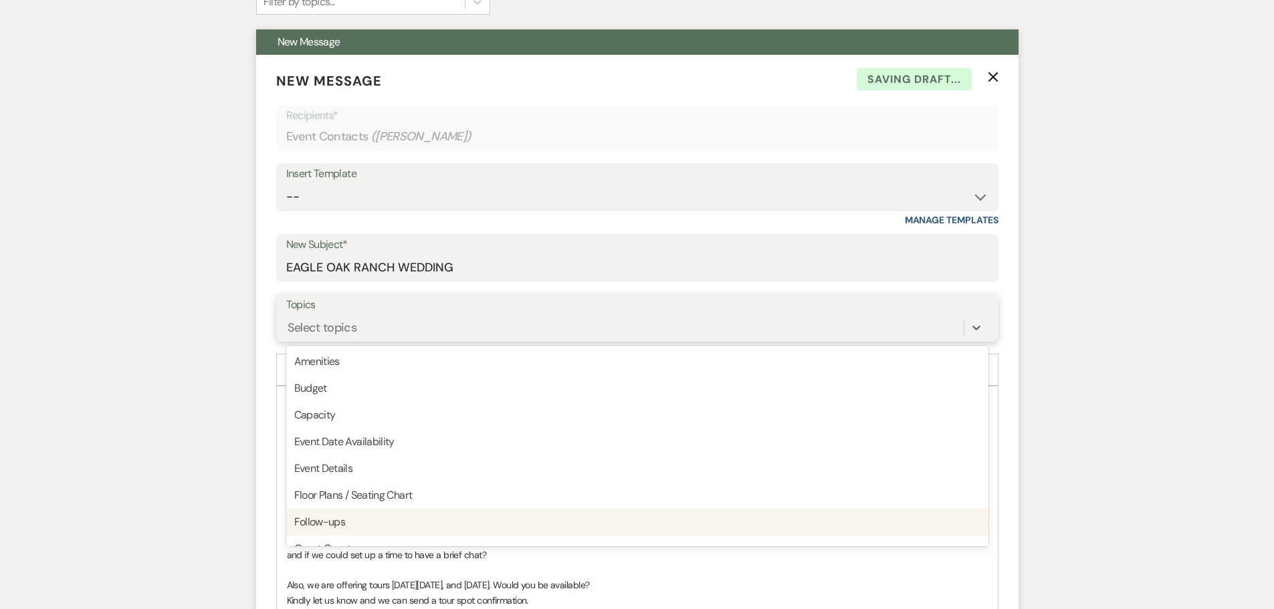
click at [343, 521] on div "Follow-ups" at bounding box center [637, 522] width 702 height 27
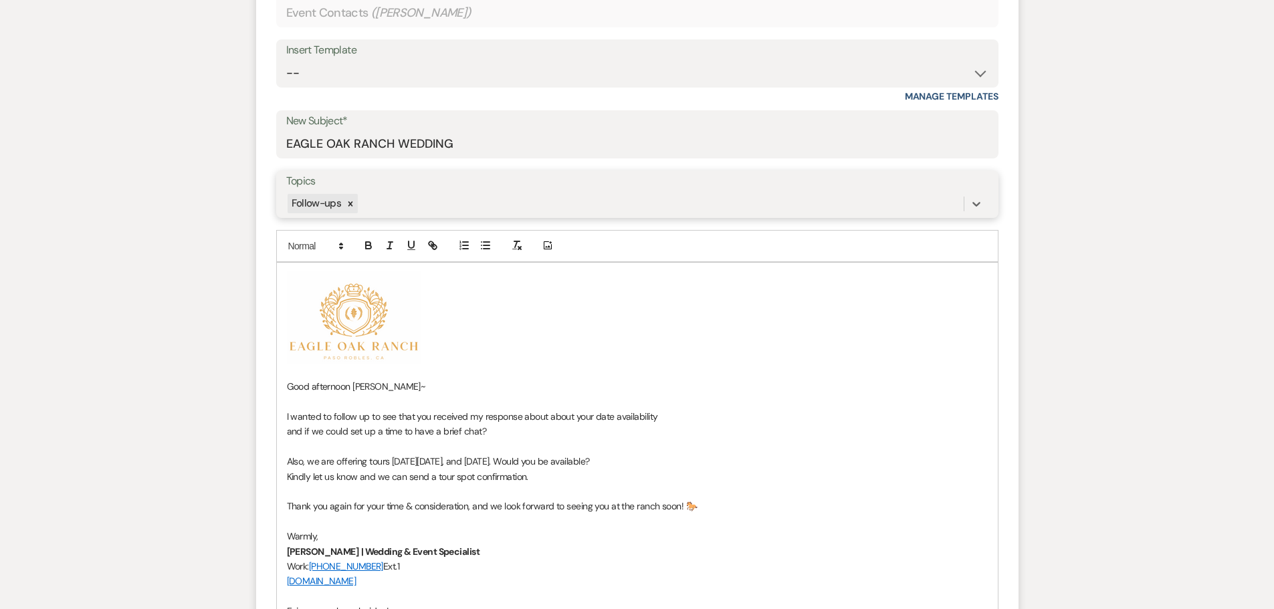
scroll to position [602, 0]
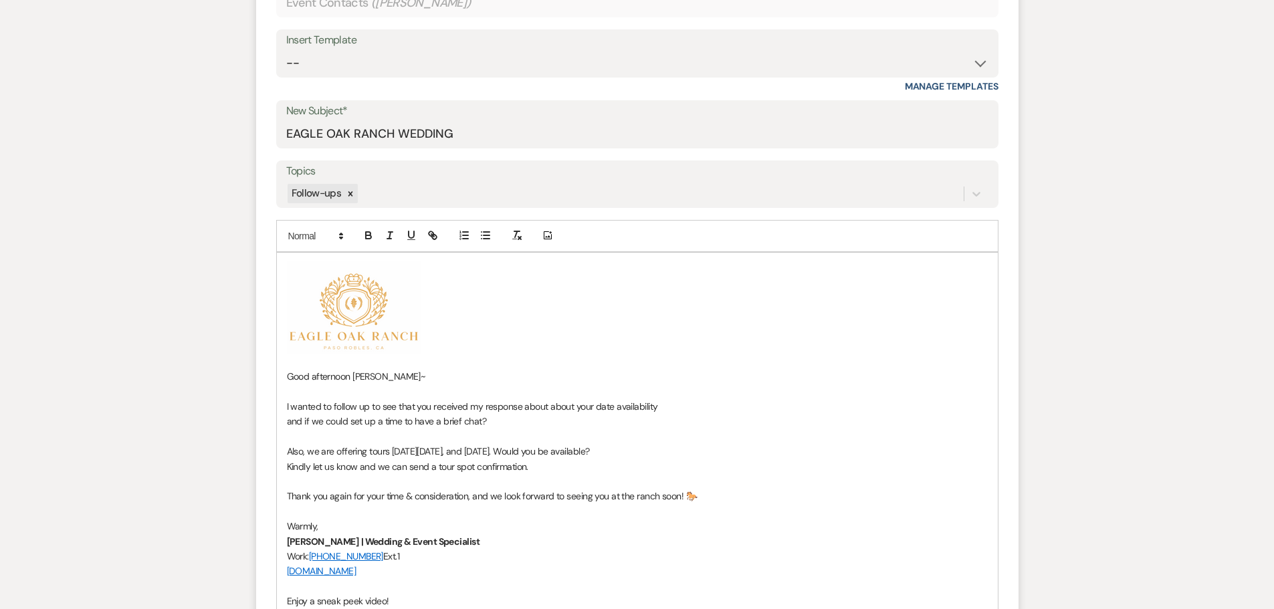
click at [383, 378] on span "Good afternoon [PERSON_NAME]~" at bounding box center [356, 376] width 139 height 12
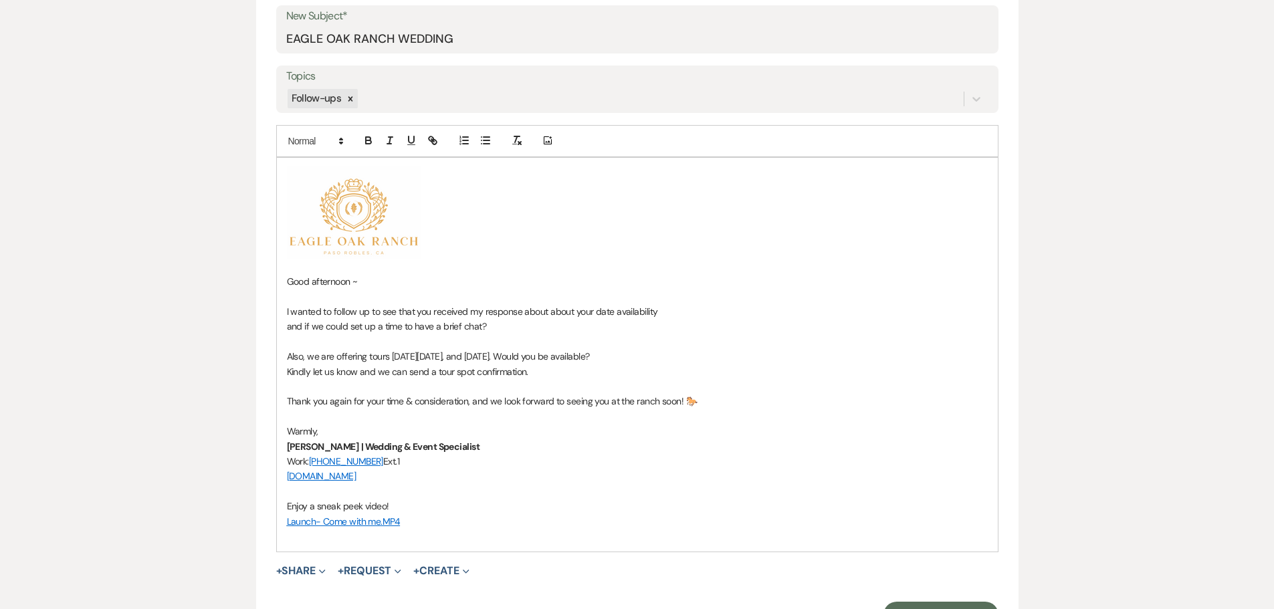
scroll to position [736, 0]
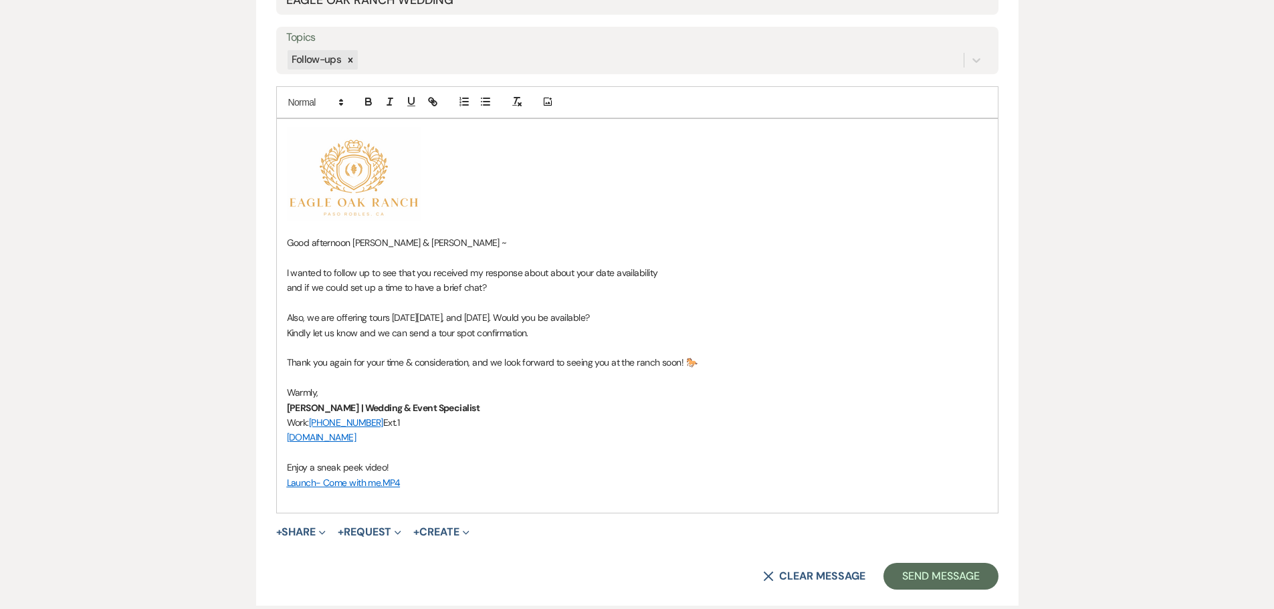
drag, startPoint x: 598, startPoint y: 320, endPoint x: 369, endPoint y: 316, distance: 228.7
click at [369, 316] on span "Also, we are offering tours [DATE][DATE], and [DATE]. Would you be available?" at bounding box center [438, 318] width 303 height 12
click at [371, 101] on icon "button" at bounding box center [368, 102] width 12 height 12
click at [409, 103] on icon "button" at bounding box center [411, 101] width 5 height 7
click at [536, 231] on p at bounding box center [637, 228] width 701 height 15
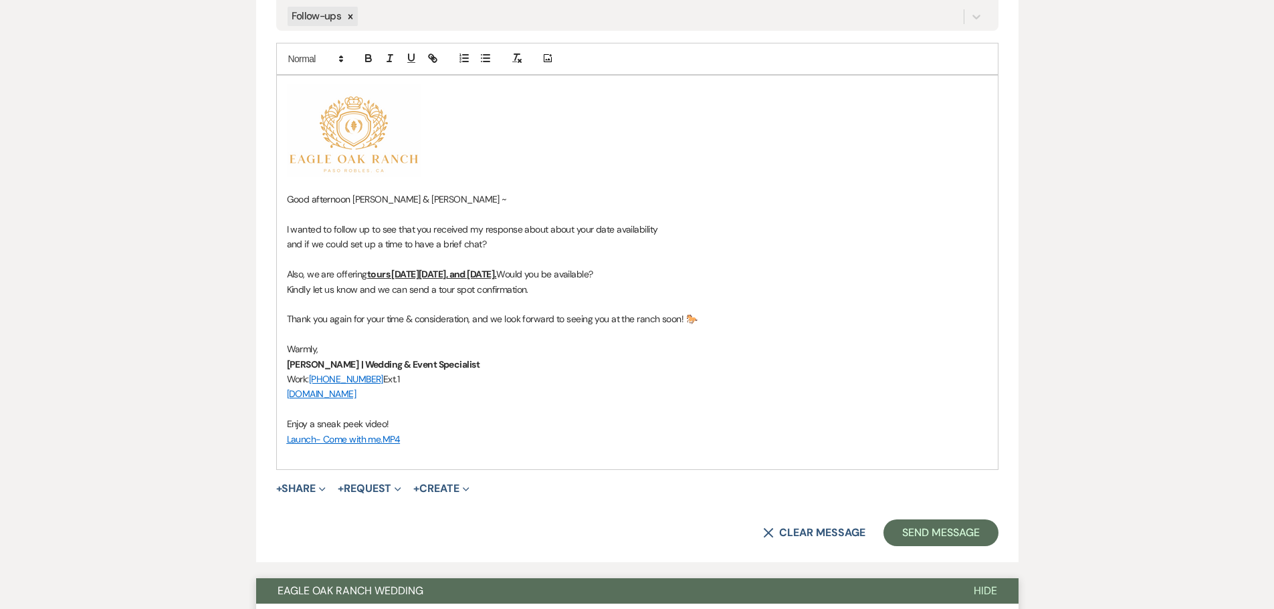
scroll to position [802, 0]
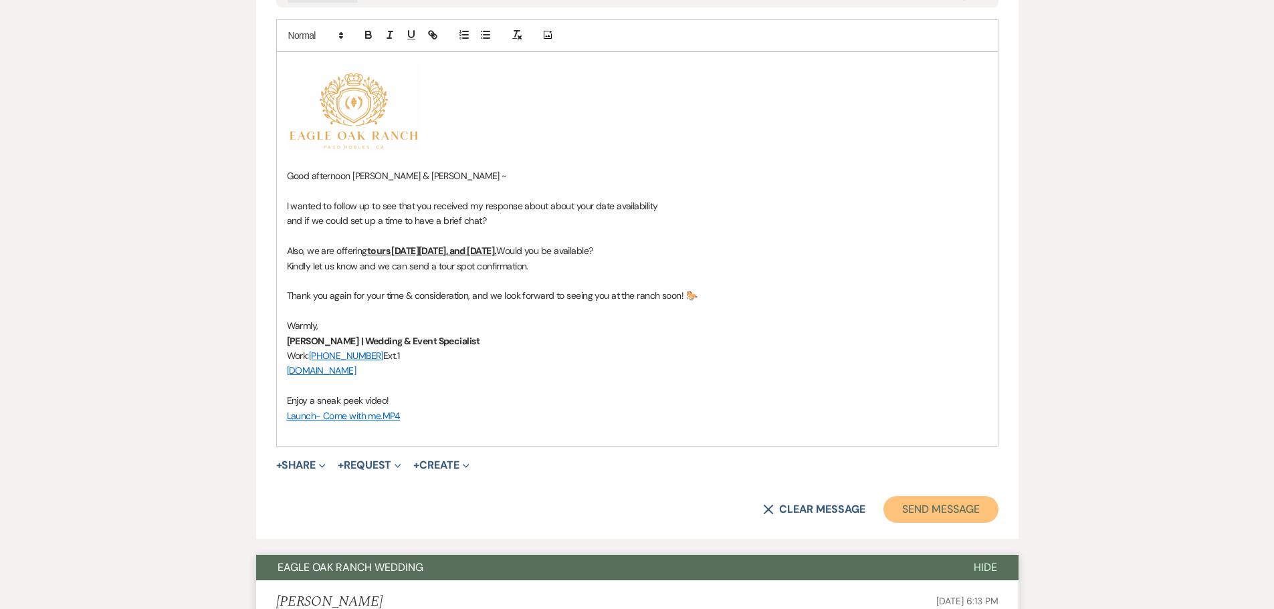
click at [926, 513] on button "Send Message" at bounding box center [940, 509] width 114 height 27
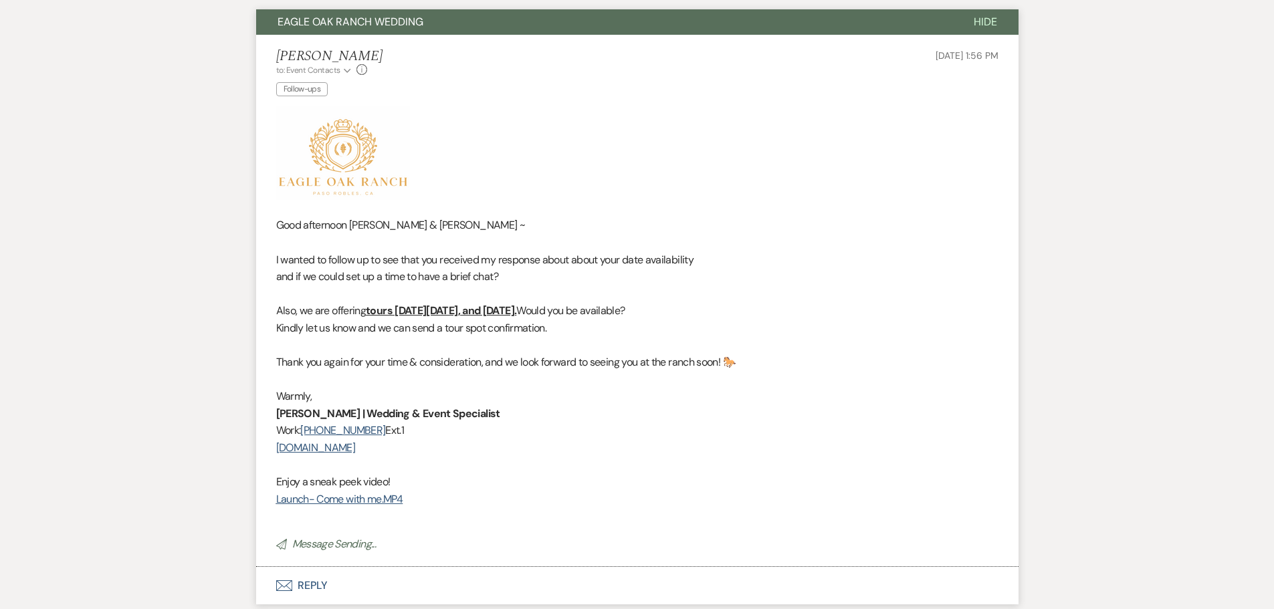
scroll to position [506, 0]
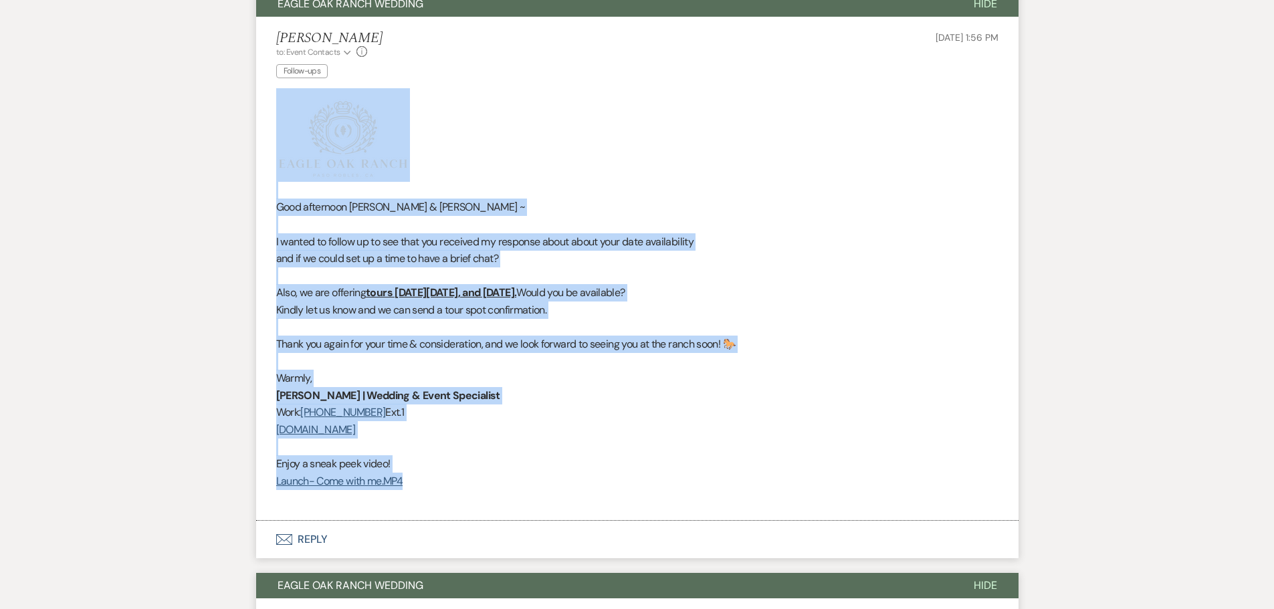
drag, startPoint x: 443, startPoint y: 475, endPoint x: 265, endPoint y: 145, distance: 374.6
click at [265, 145] on li "Deborah James to: Event Contacts Expand Info Follow-ups Aug 14, 2025, 1:56 PM G…" at bounding box center [637, 269] width 762 height 504
copy div "Good afternoon Tony & Gabriella ~ I wanted to follow up to see that you receive…"
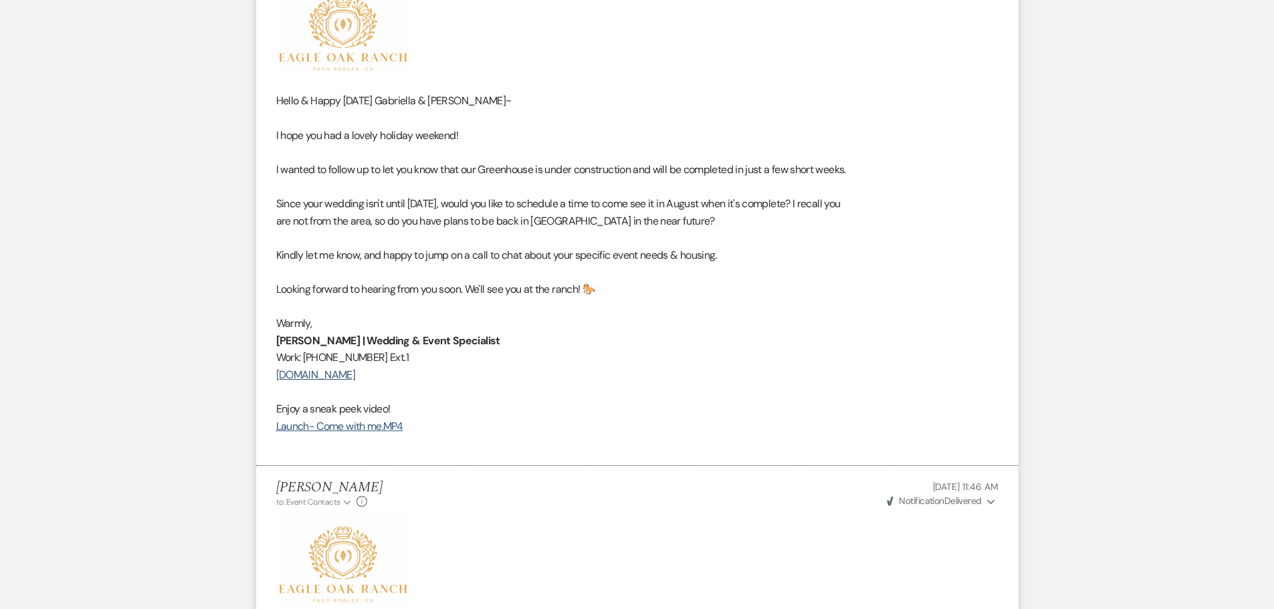
select select "9"
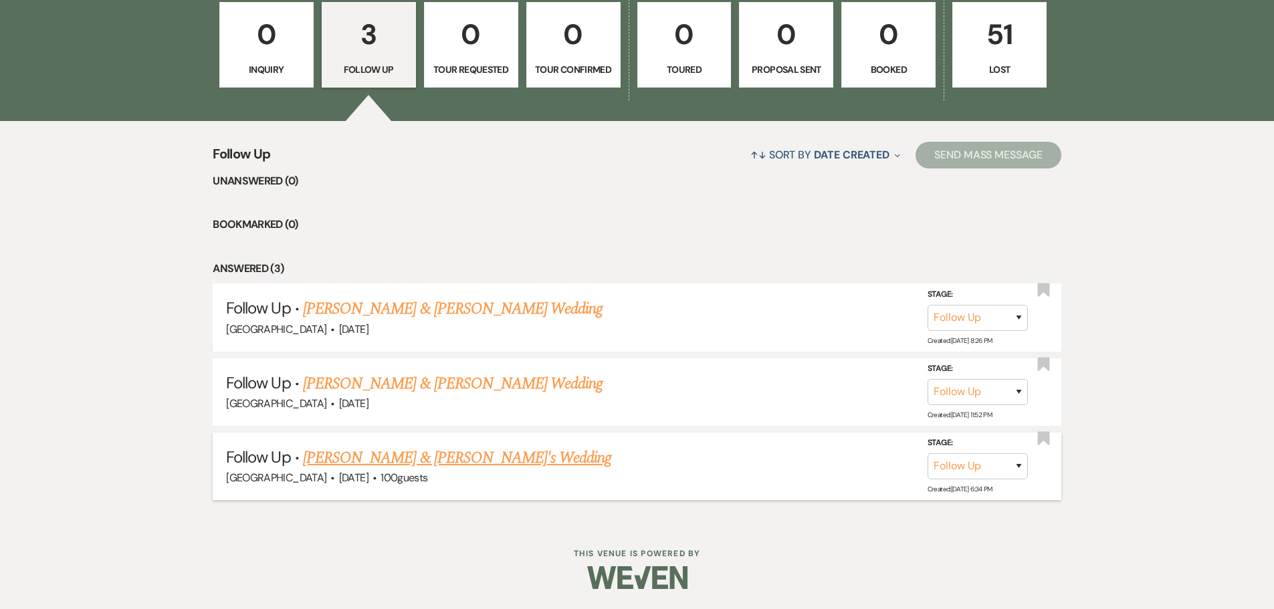
click at [368, 463] on link "[PERSON_NAME] & [PERSON_NAME]'s Wedding" at bounding box center [457, 458] width 309 height 24
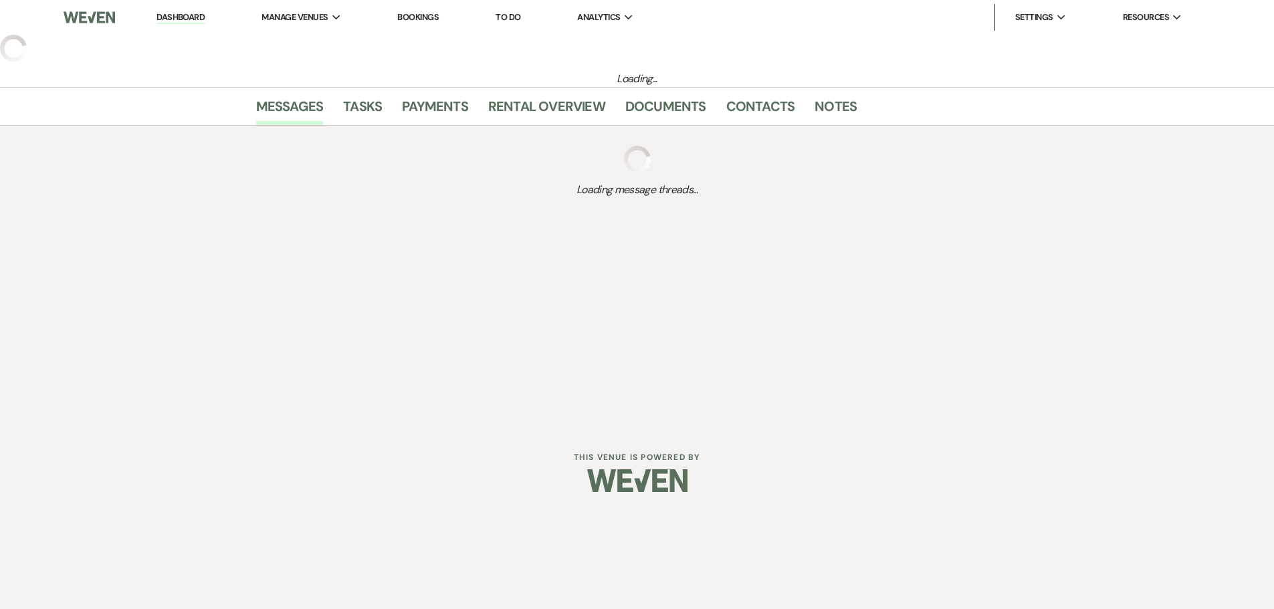
select select "9"
select select "5"
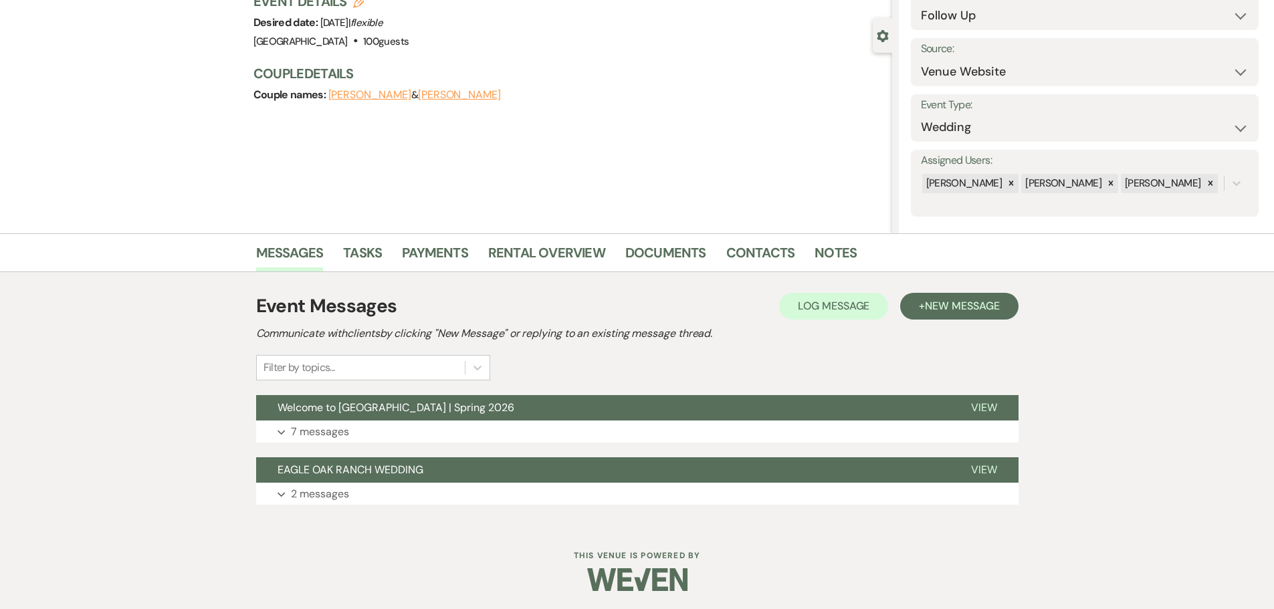
scroll to position [104, 0]
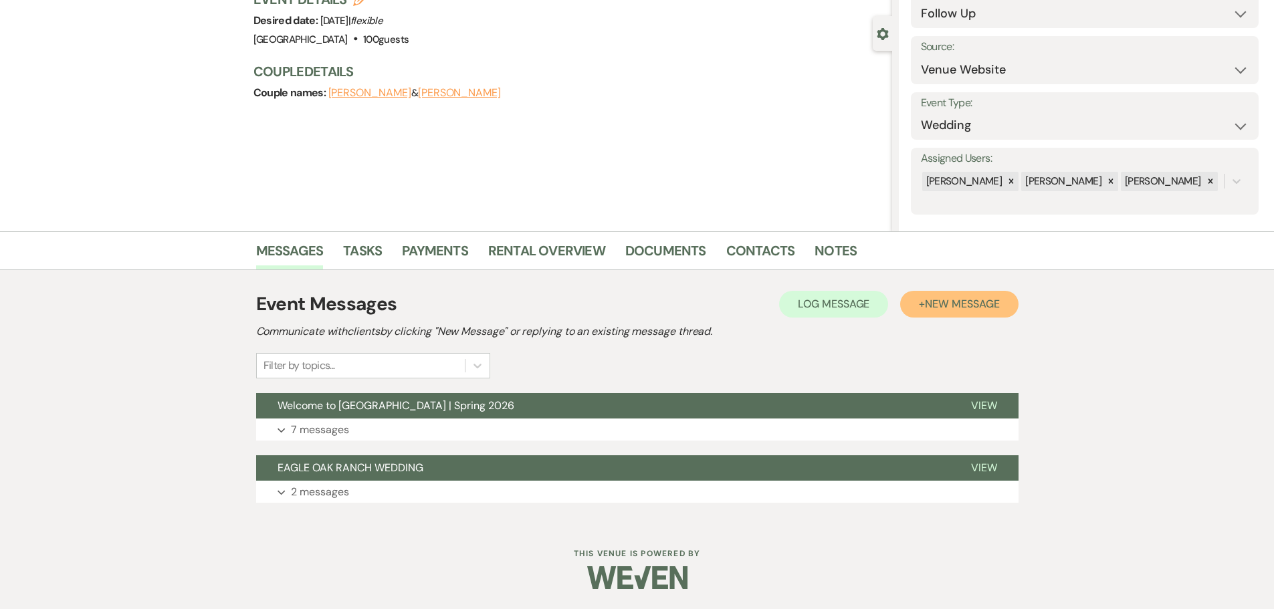
click at [952, 306] on span "New Message" at bounding box center [962, 304] width 74 height 14
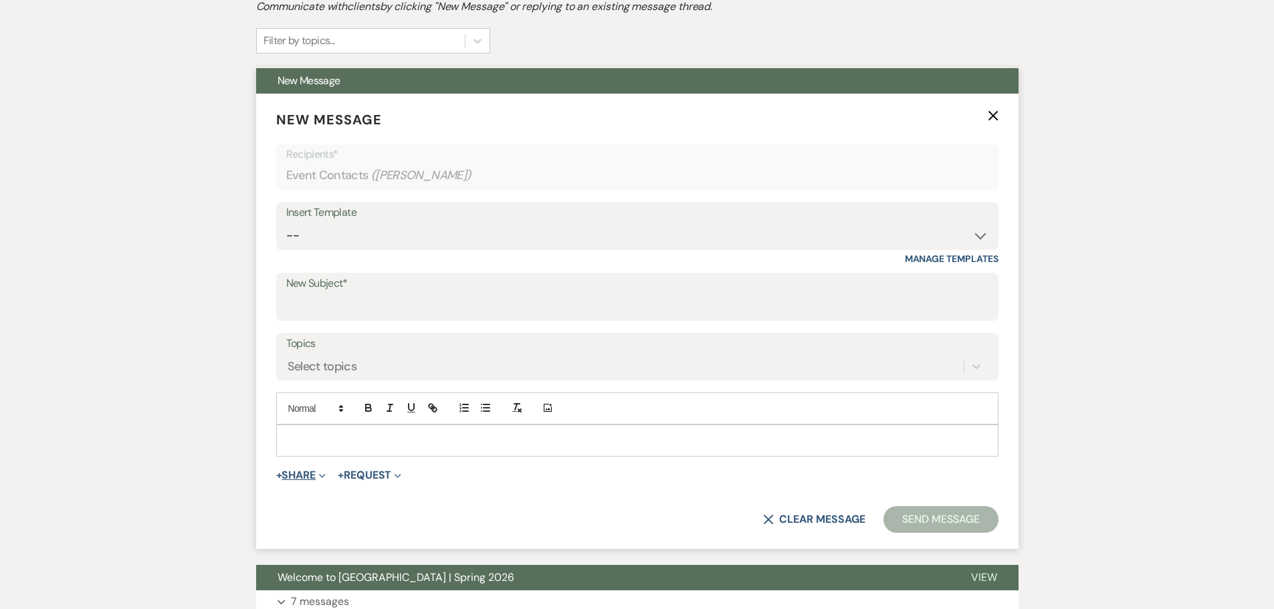
scroll to position [439, 0]
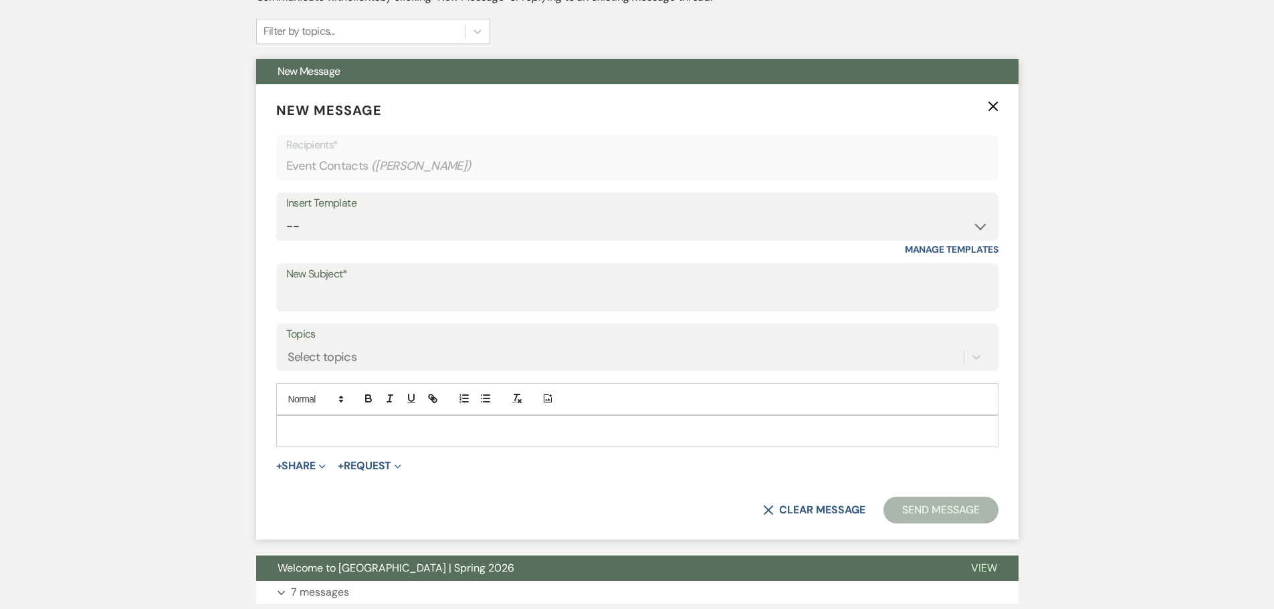
click at [311, 421] on div at bounding box center [637, 431] width 721 height 31
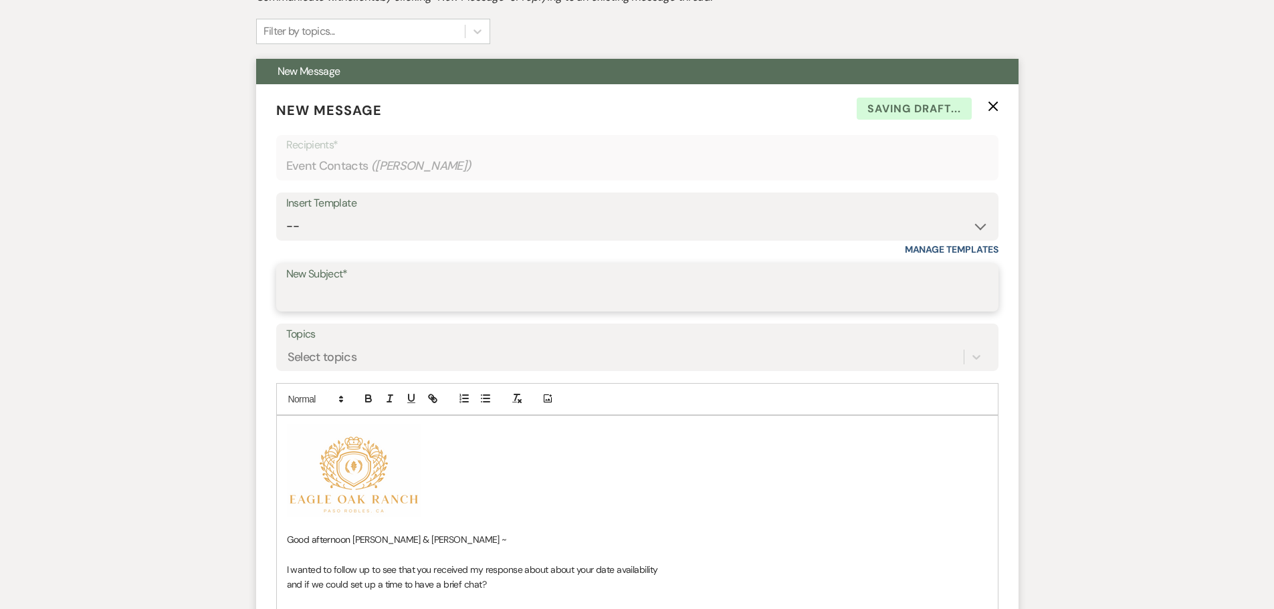
click at [368, 288] on input "New Subject*" at bounding box center [637, 297] width 702 height 26
type input "EAGLE OAK RANCH WEDDING"
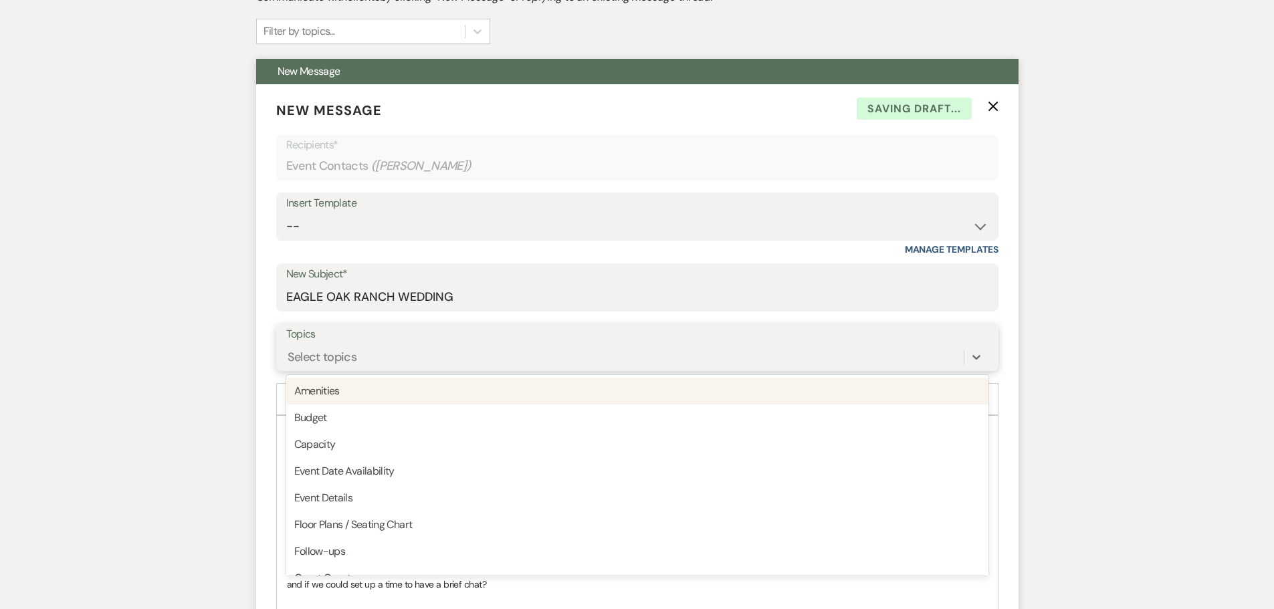
click at [360, 353] on div "Select topics" at bounding box center [624, 356] width 677 height 23
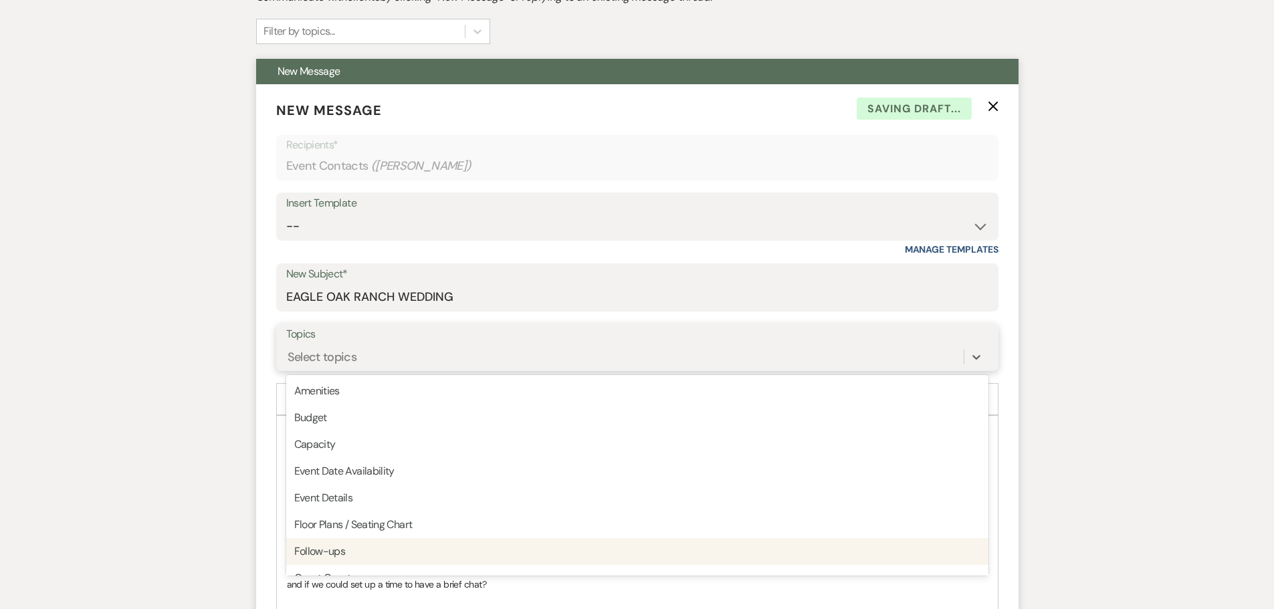
click at [357, 552] on div "Follow-ups" at bounding box center [637, 551] width 702 height 27
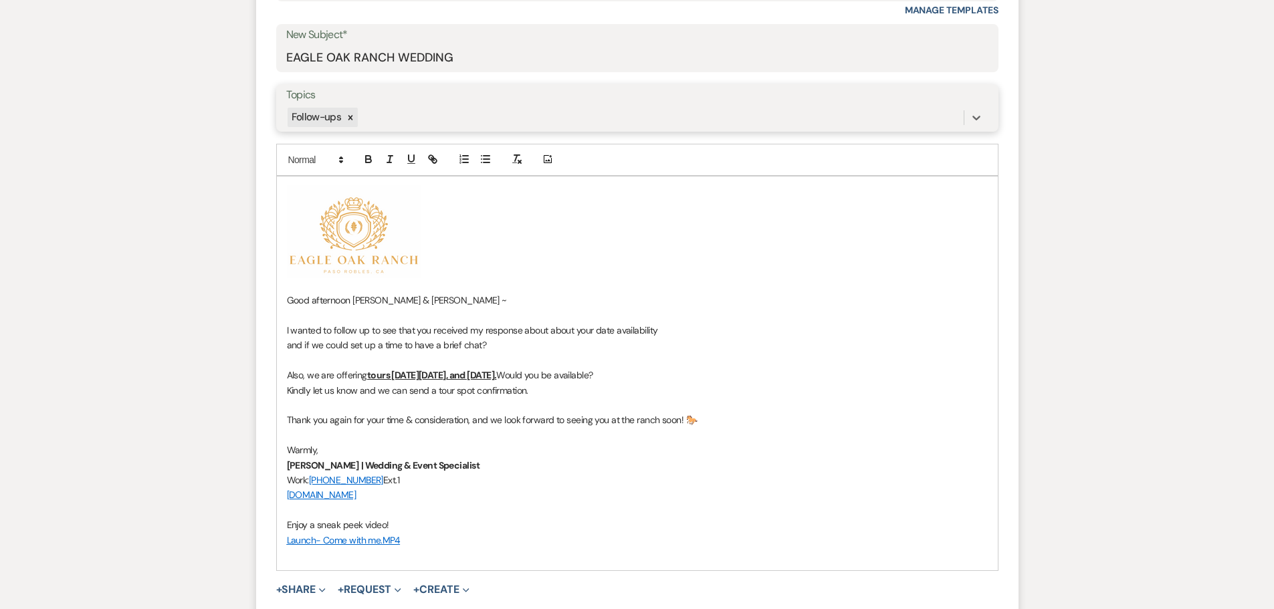
scroll to position [706, 0]
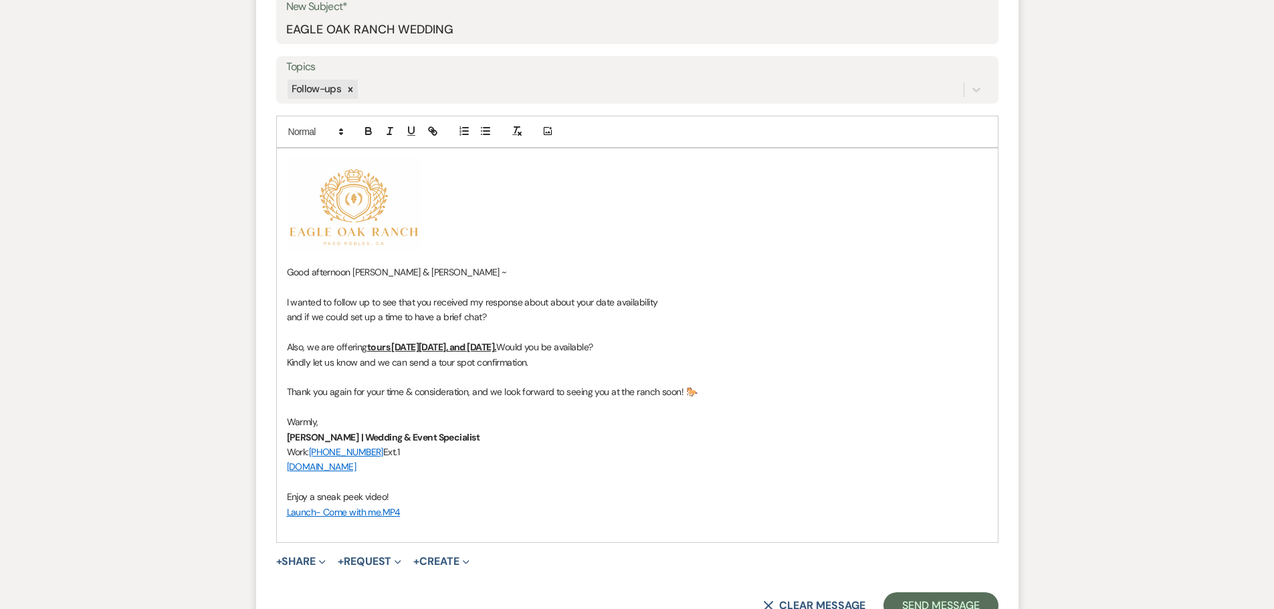
click at [416, 274] on span "Good afternoon Tony & Gabriella ~" at bounding box center [397, 272] width 220 height 12
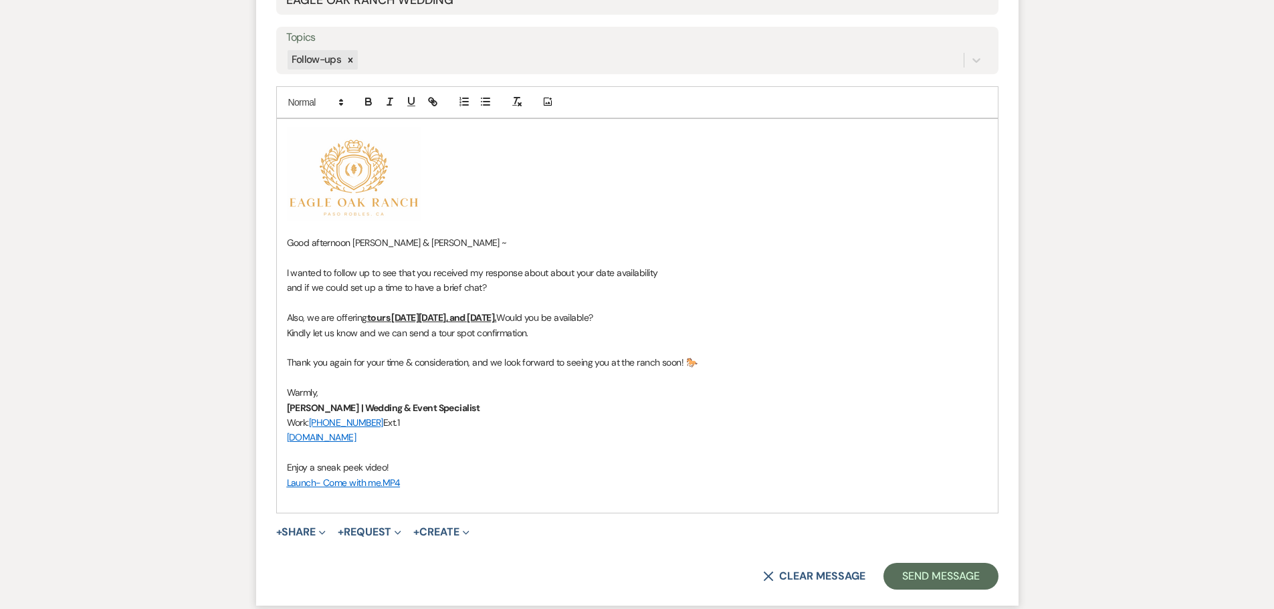
scroll to position [802, 0]
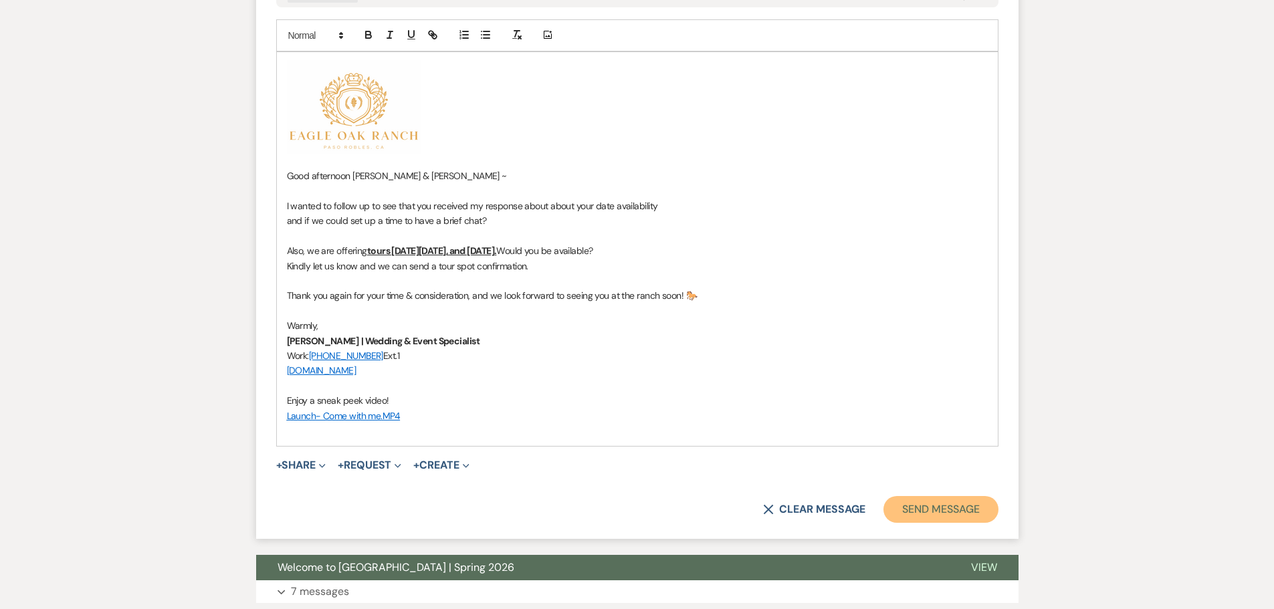
click at [938, 510] on button "Send Message" at bounding box center [940, 509] width 114 height 27
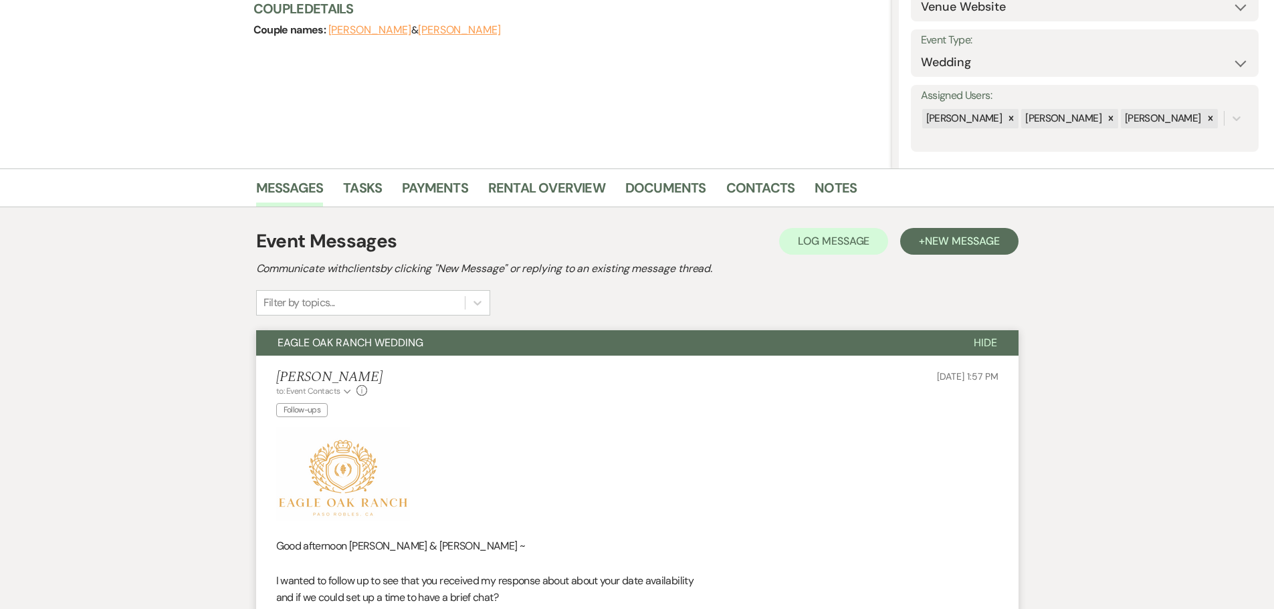
click at [1108, 330] on div "Messages Tasks Payments Rental Overview Documents Contacts Notes Event Messages…" at bounding box center [637, 619] width 1274 height 901
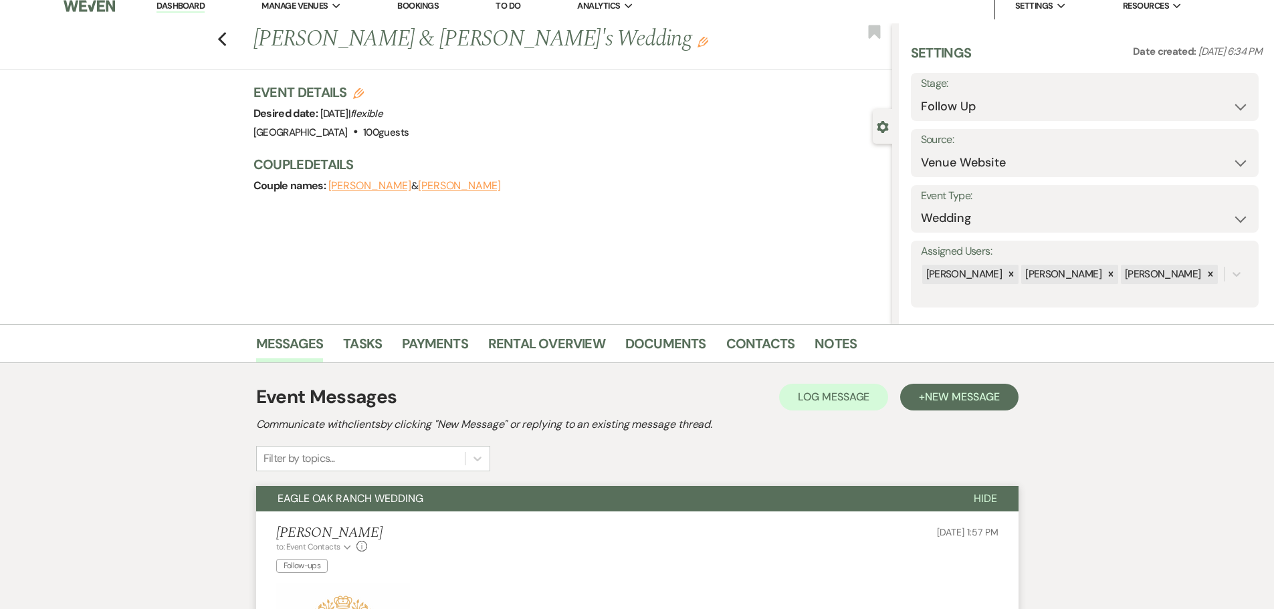
scroll to position [0, 0]
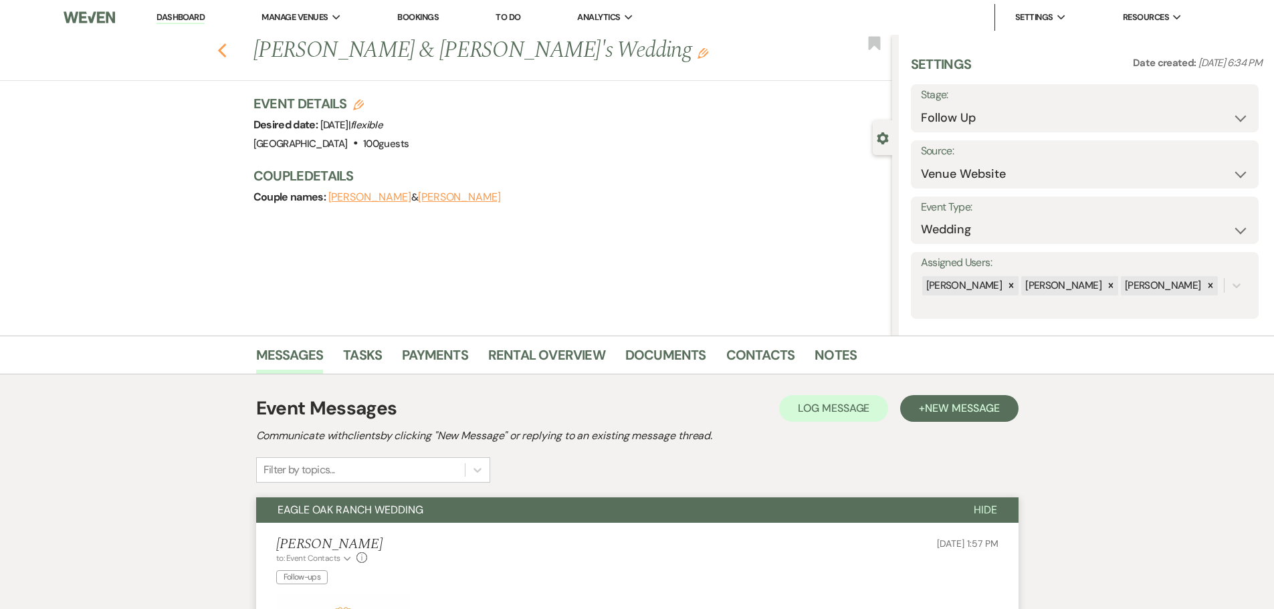
click at [226, 55] on use "button" at bounding box center [221, 50] width 9 height 15
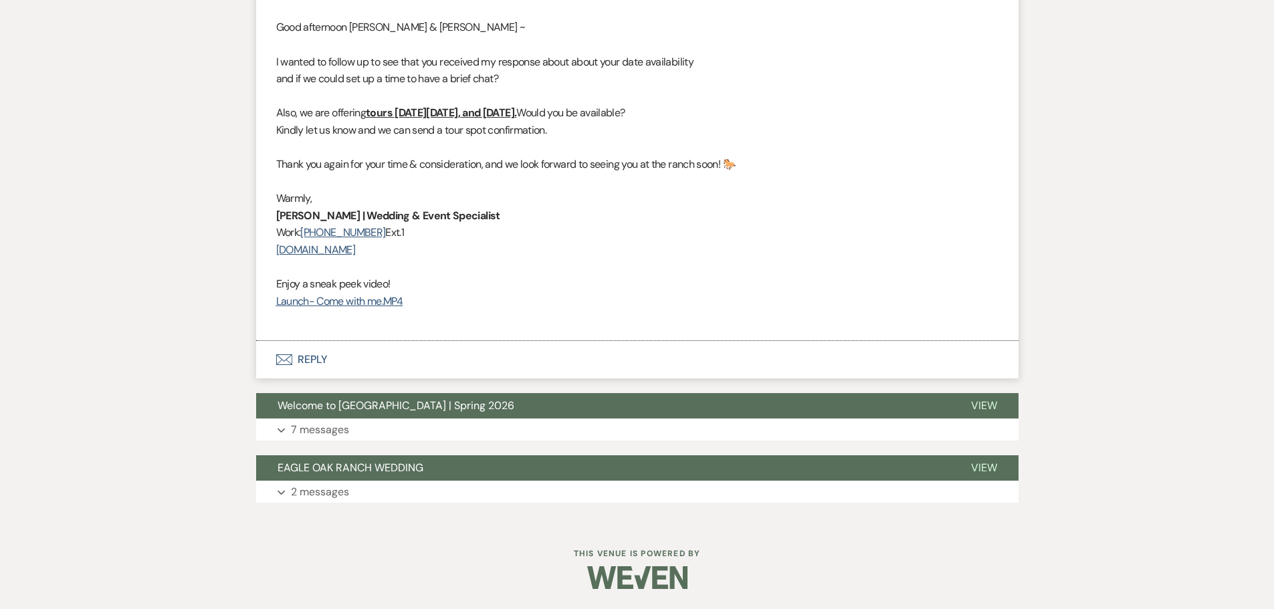
select select "9"
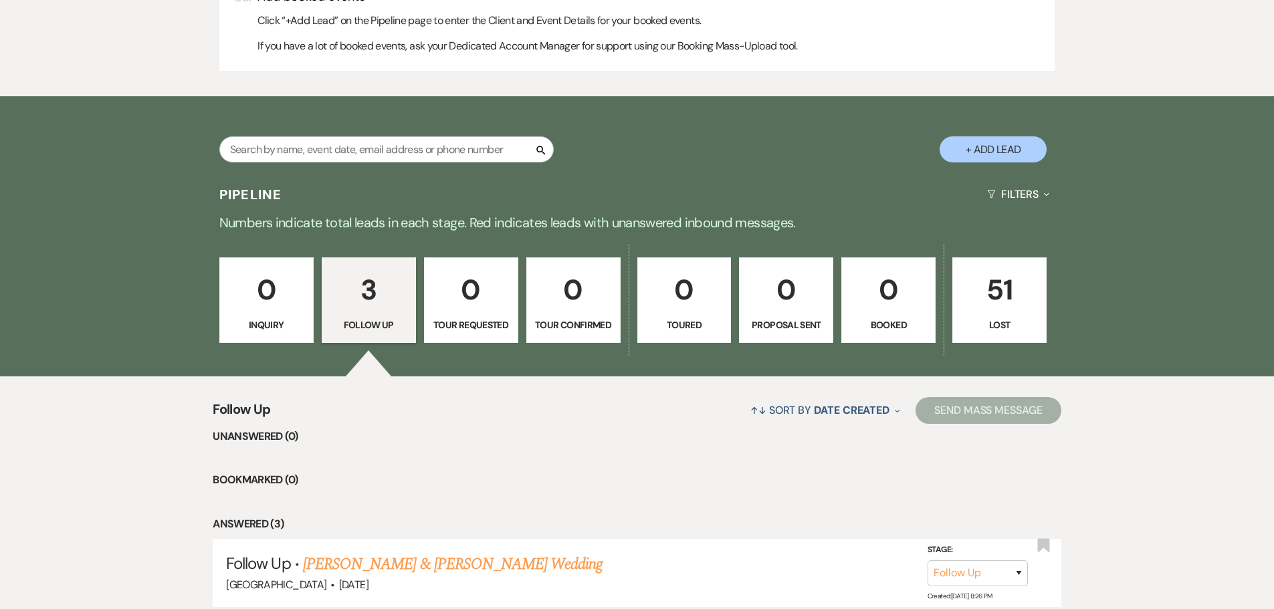
scroll to position [1127, 0]
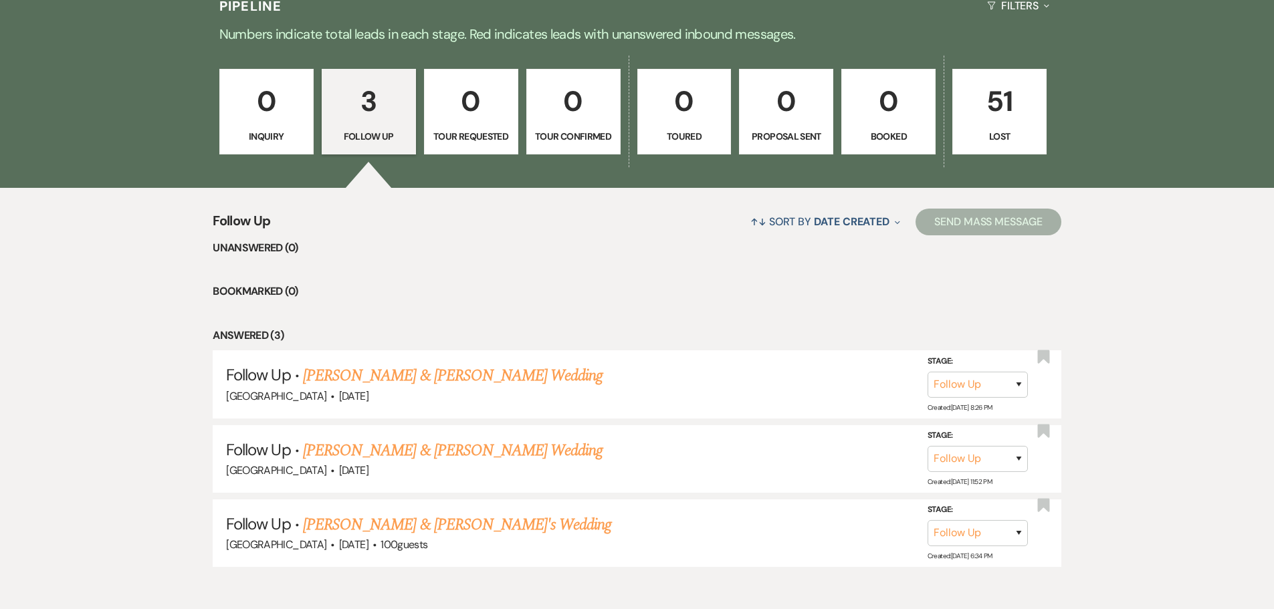
click at [487, 295] on li "Bookmarked (0)" at bounding box center [637, 291] width 849 height 17
